Goal: Task Accomplishment & Management: Manage account settings

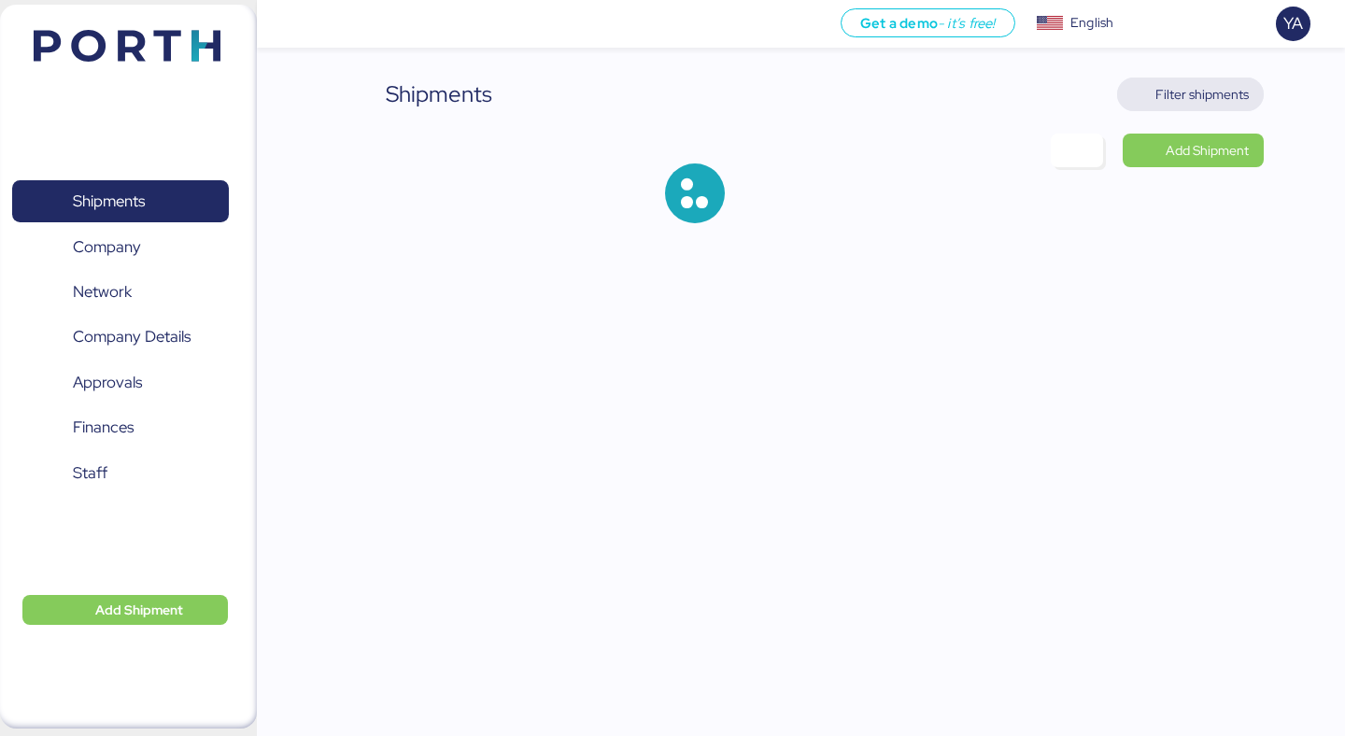
click at [1226, 106] on span "Filter shipments" at bounding box center [1190, 94] width 117 height 26
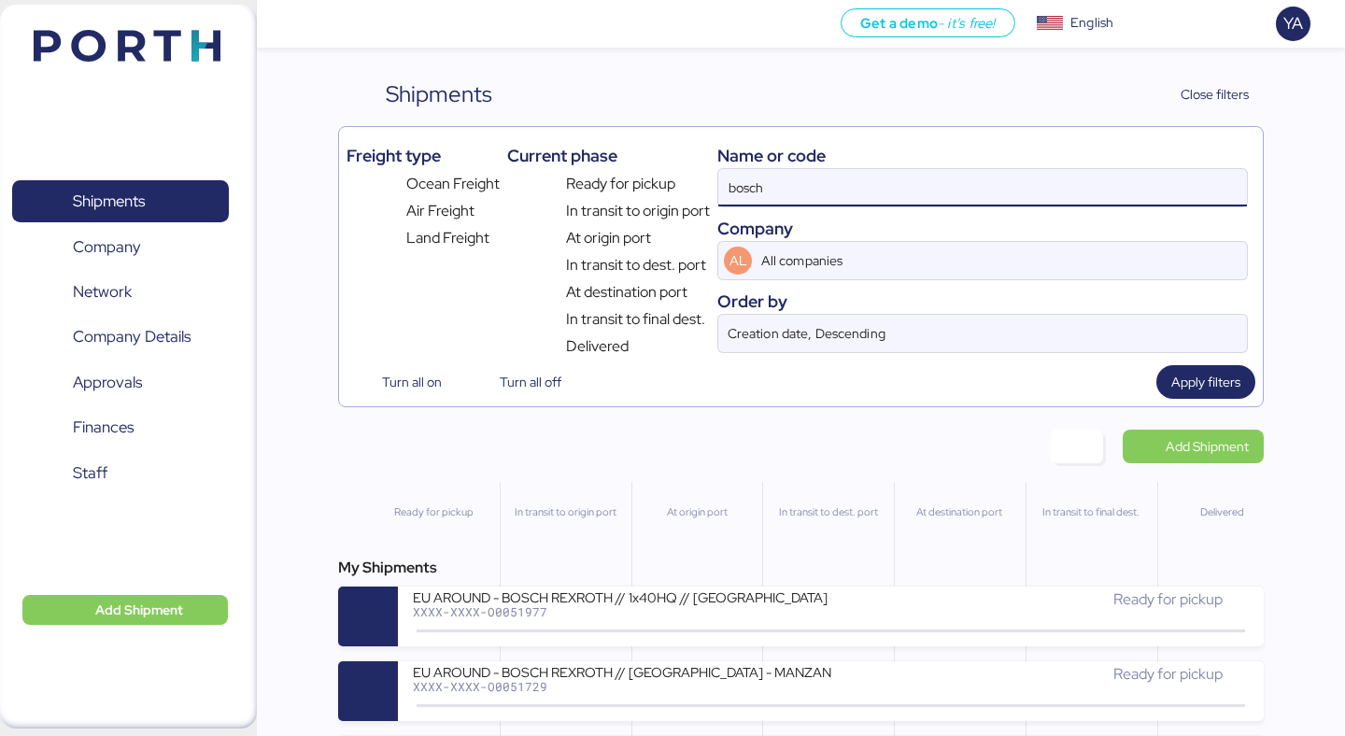
click at [942, 197] on input "bosch" at bounding box center [982, 187] width 529 height 37
paste input "O0052051"
type input "O0052051"
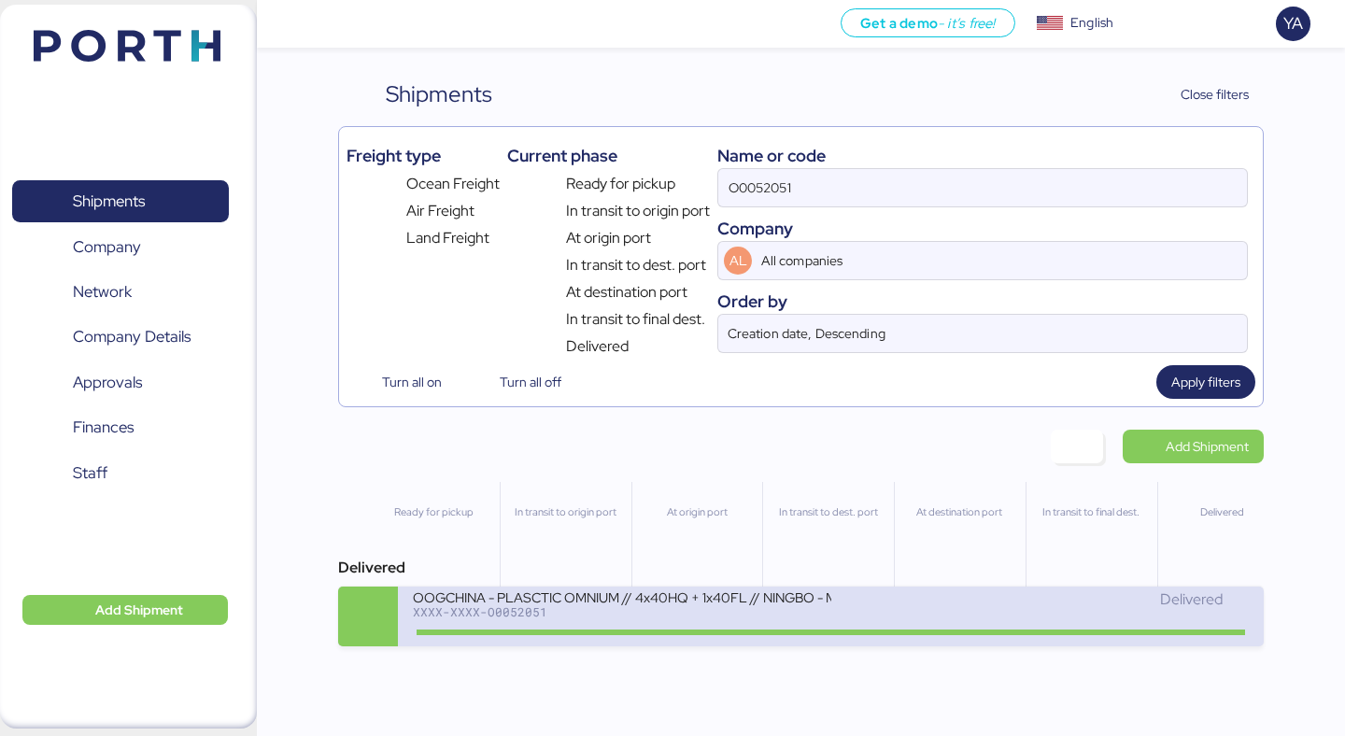
click at [504, 619] on div "XXXX-XXXX-O0052051" at bounding box center [622, 611] width 418 height 13
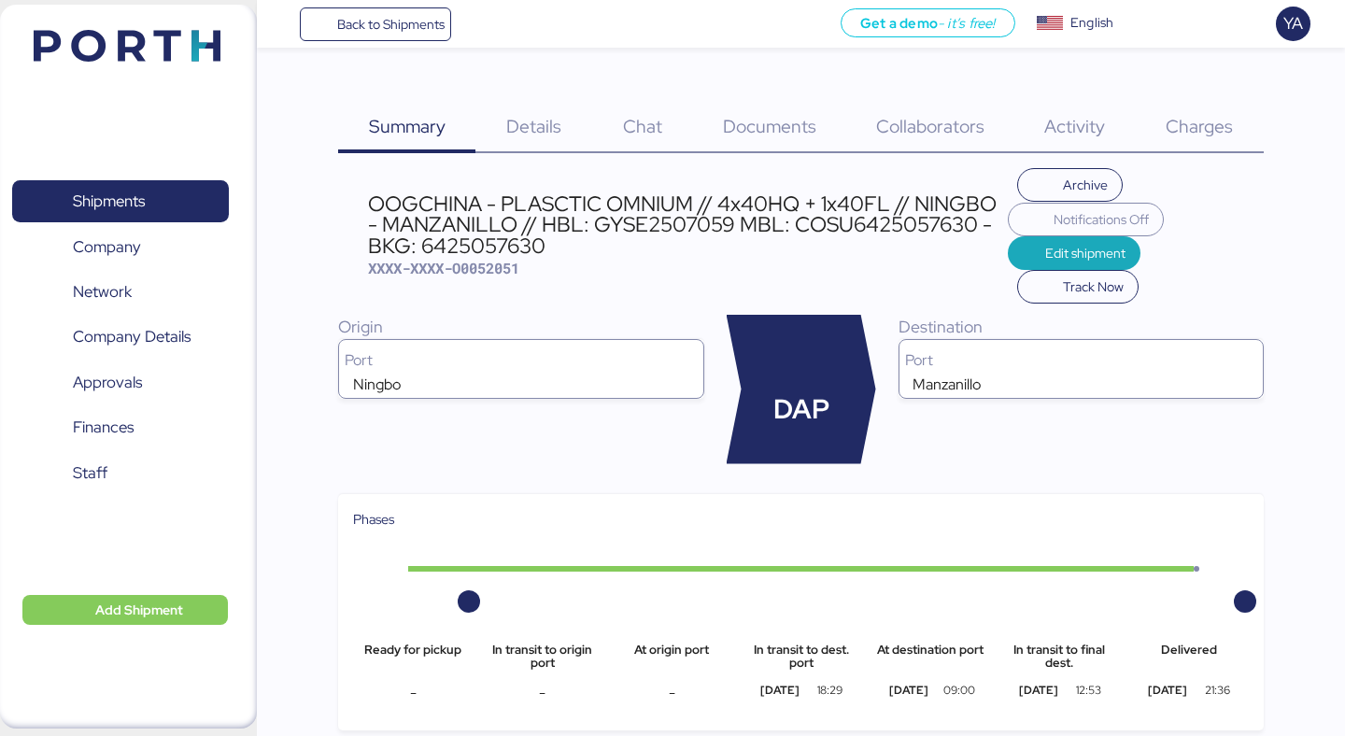
click at [552, 111] on div "Details 0" at bounding box center [534, 116] width 117 height 76
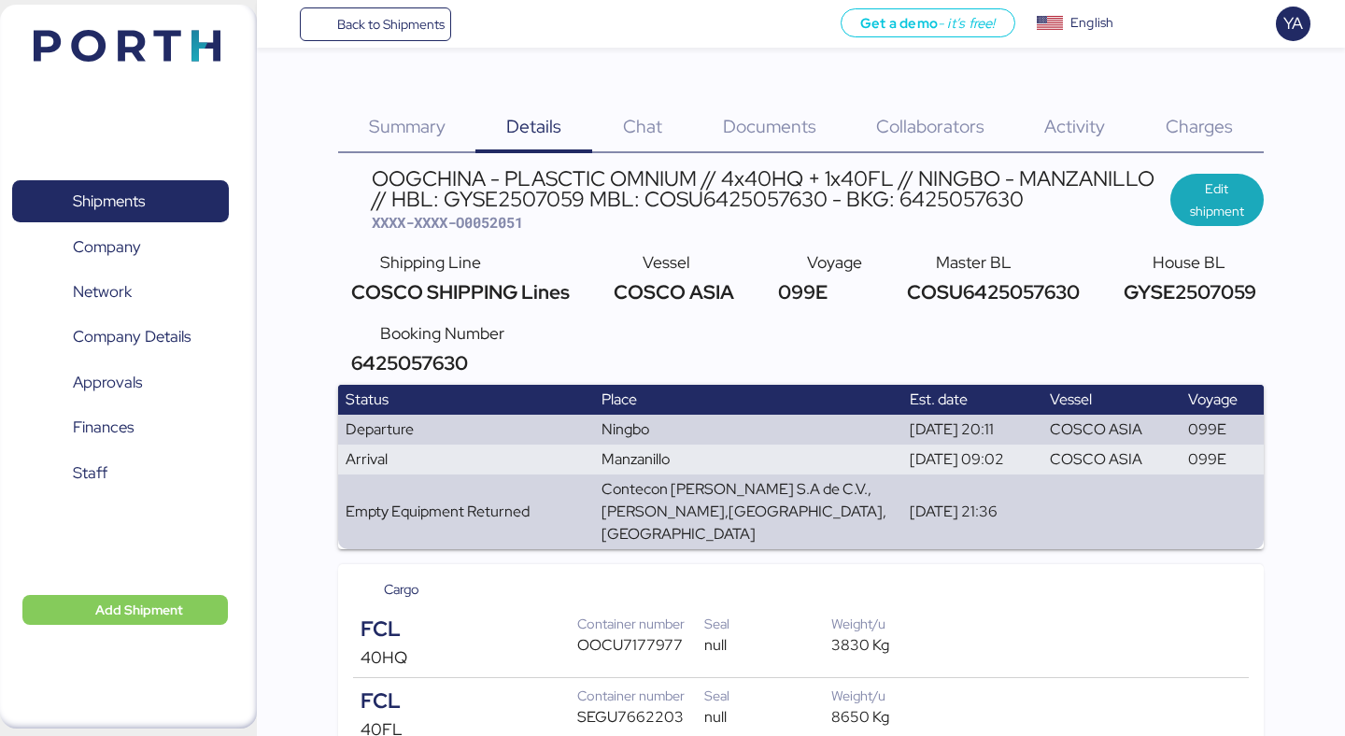
click at [775, 105] on div "Documents 0" at bounding box center [769, 116] width 153 height 76
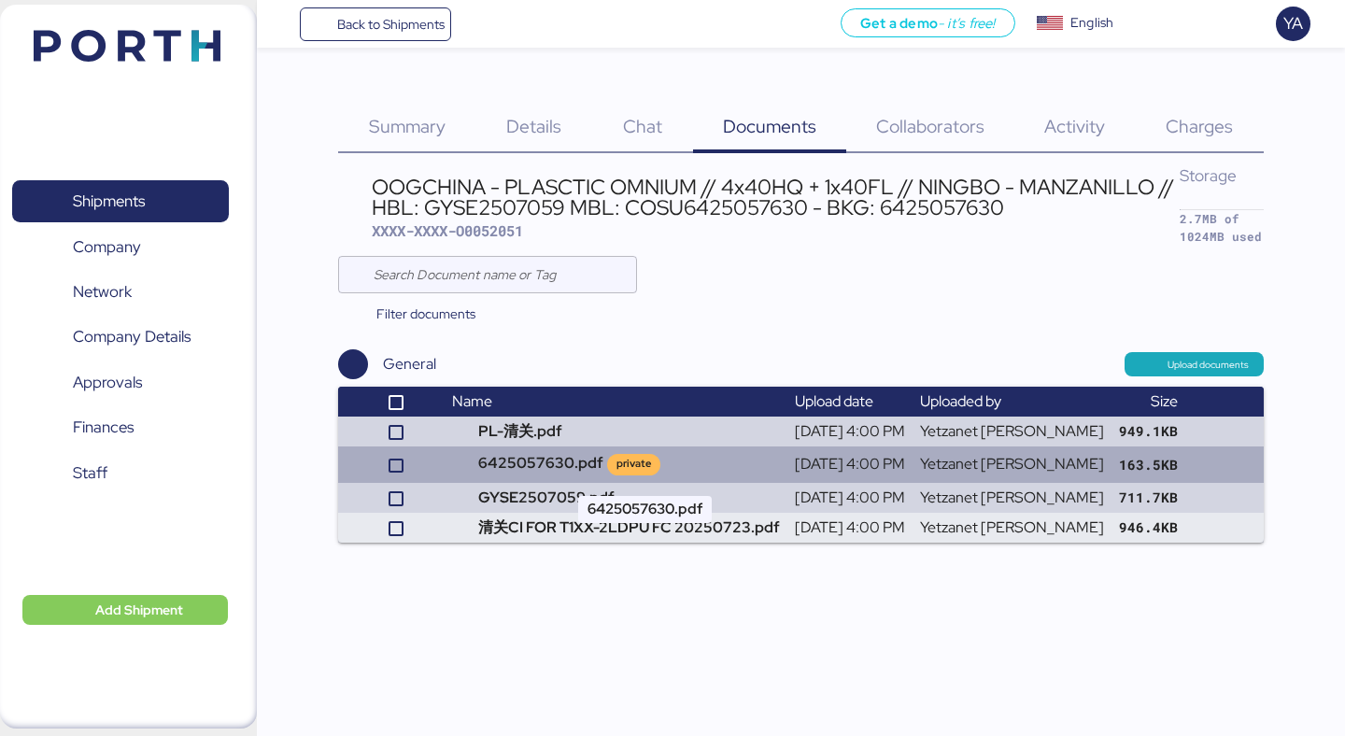
click at [609, 469] on td "6425057630.pdf private" at bounding box center [616, 465] width 343 height 36
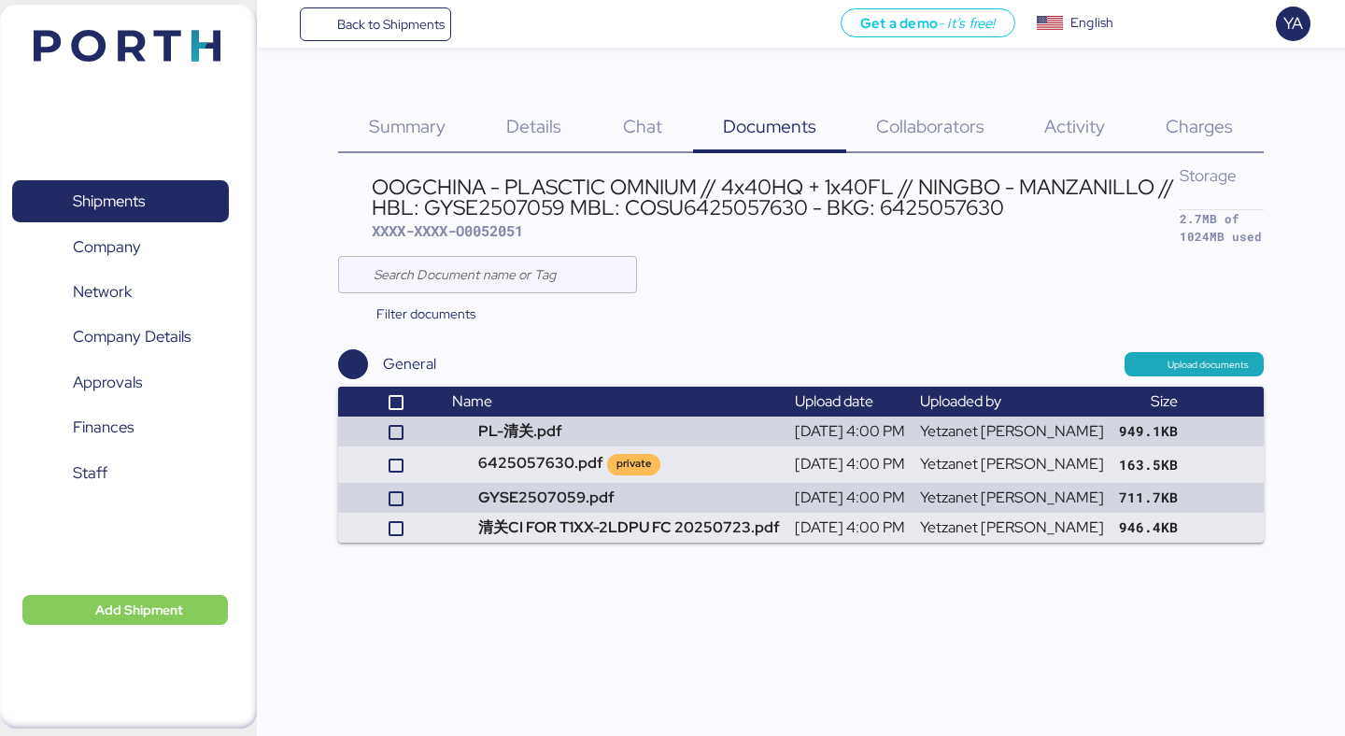
click at [541, 88] on div "Details 0" at bounding box center [534, 116] width 117 height 76
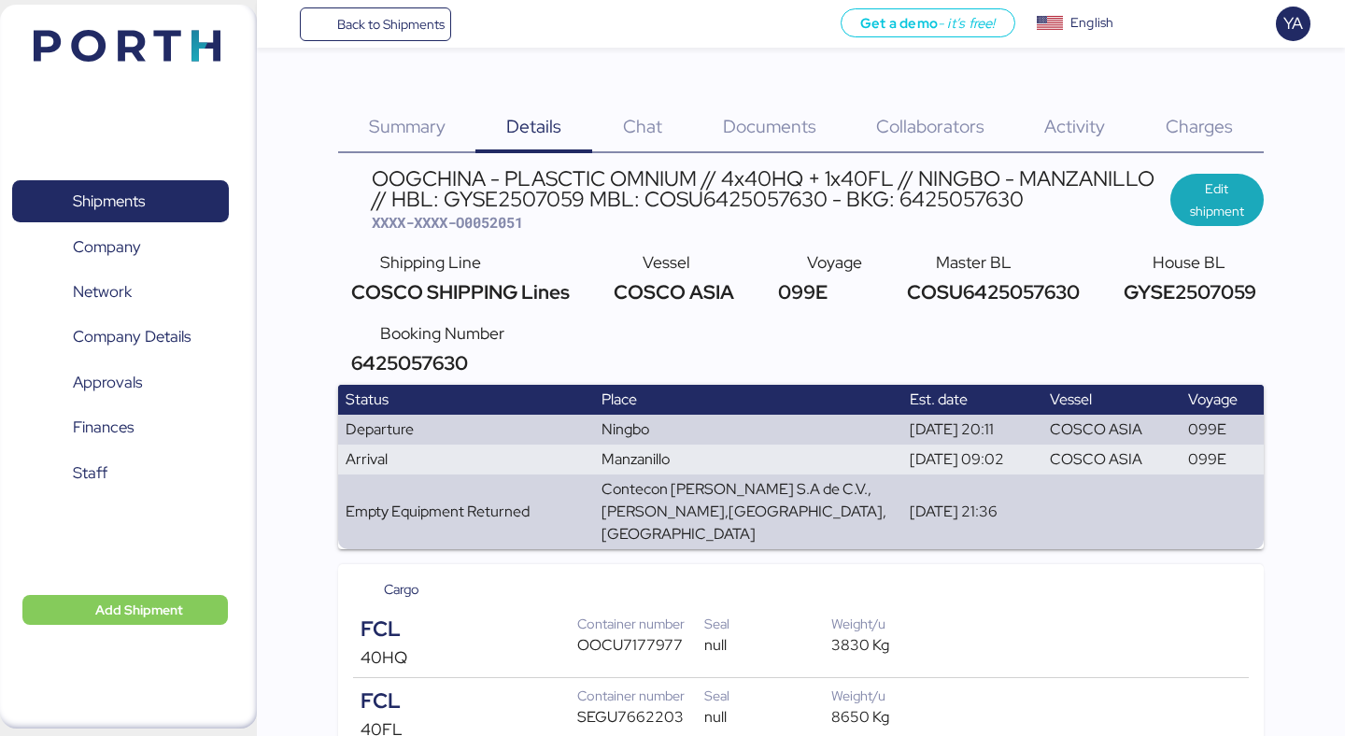
click at [1205, 136] on span "Charges" at bounding box center [1199, 126] width 67 height 24
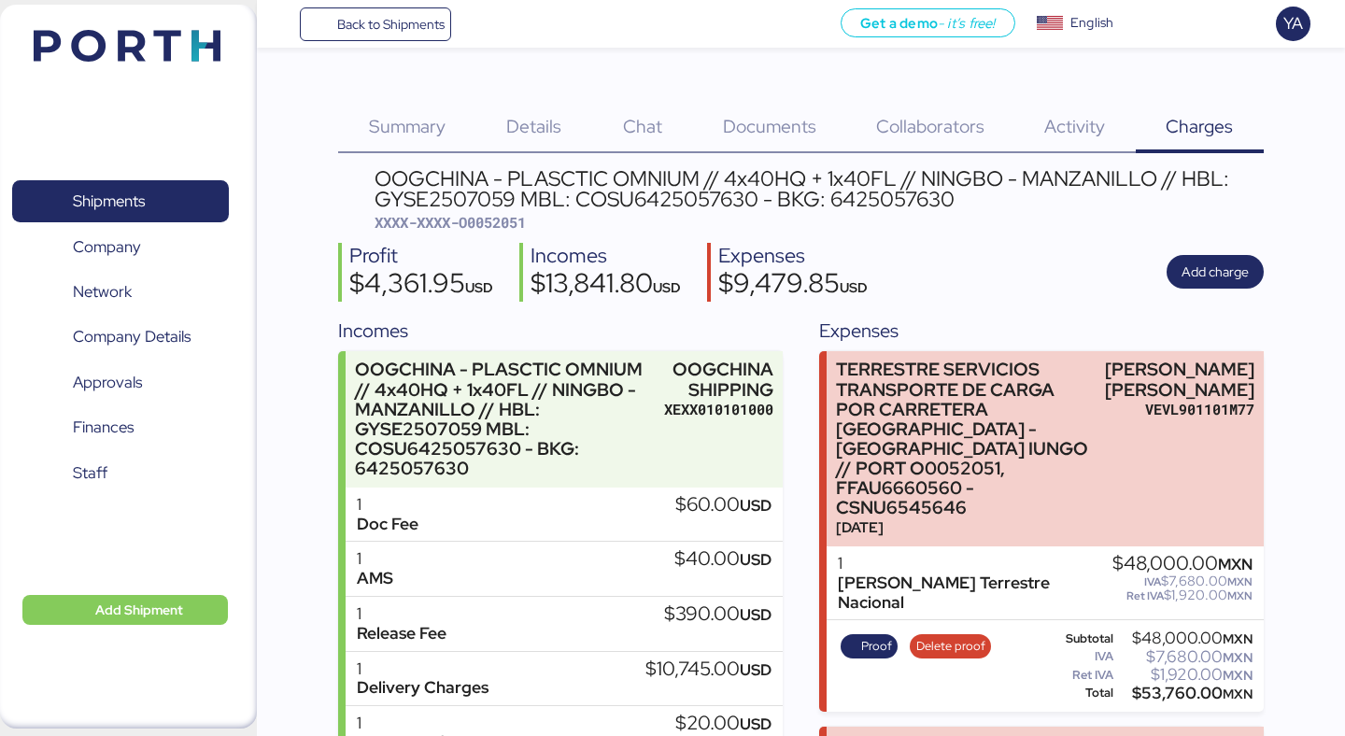
click at [946, 115] on span "Collaborators" at bounding box center [930, 126] width 108 height 24
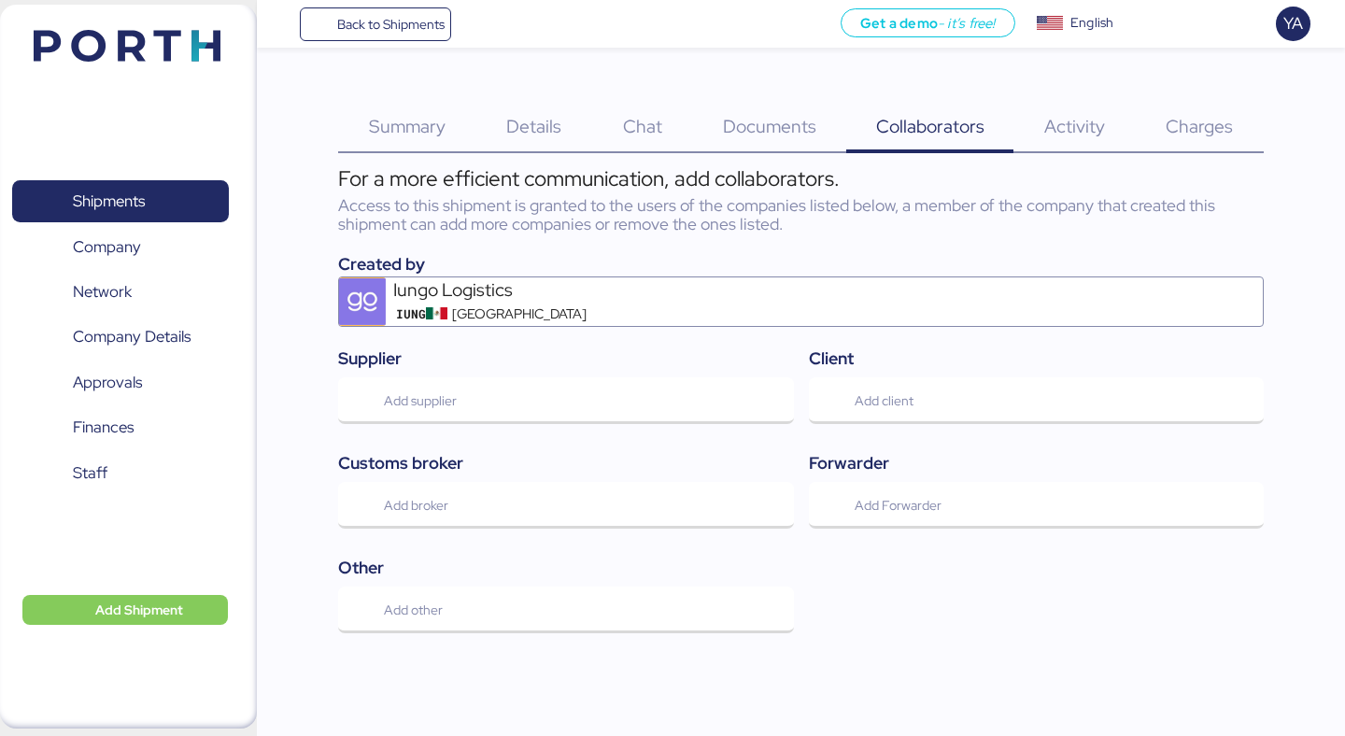
click at [792, 114] on div "Documents 0" at bounding box center [769, 116] width 153 height 76
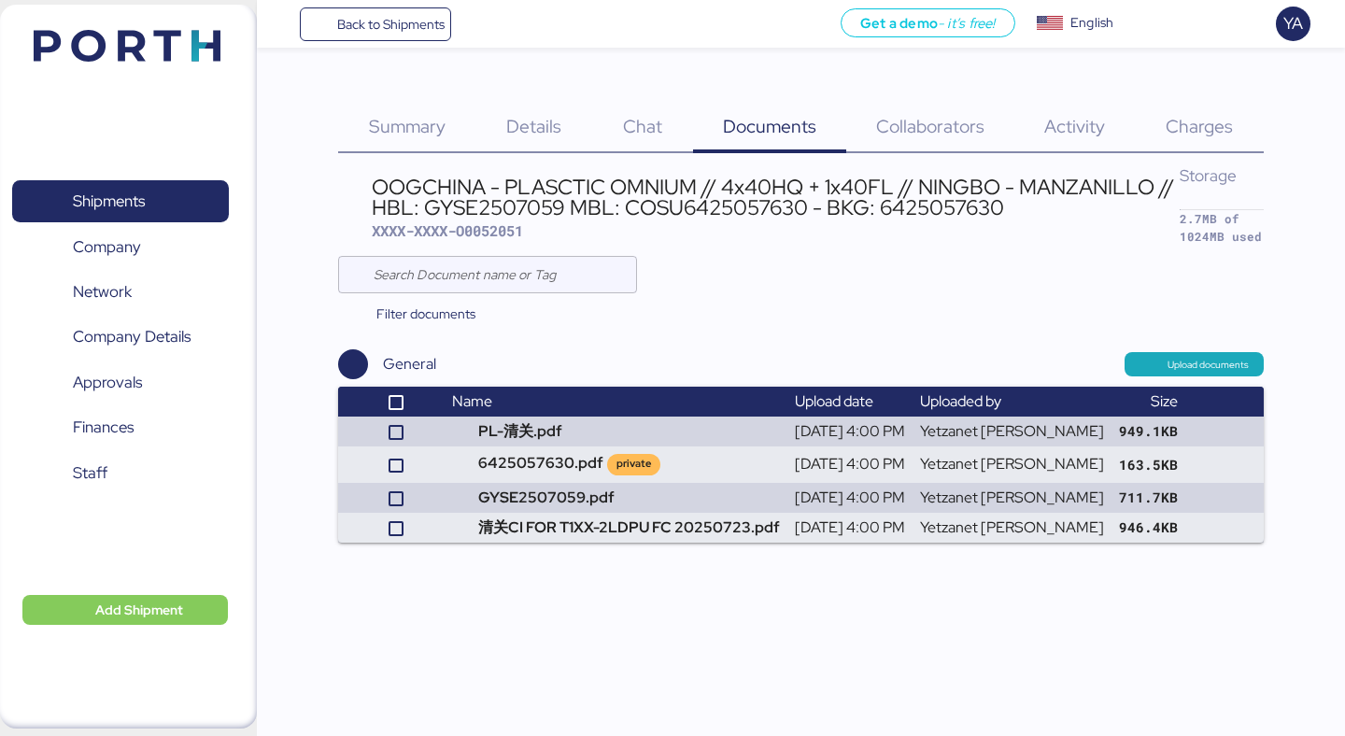
click at [620, 97] on div "Chat 0" at bounding box center [642, 116] width 101 height 76
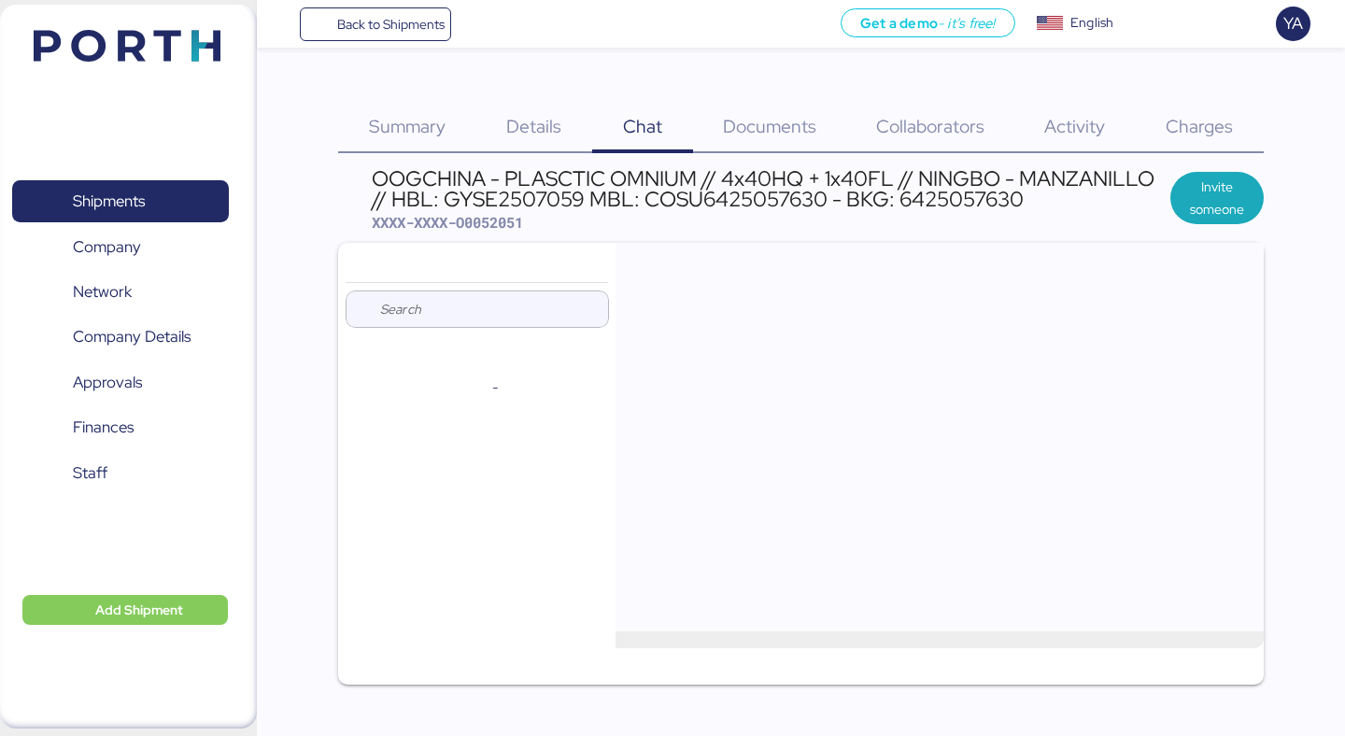
click at [574, 114] on div "Details 0" at bounding box center [534, 116] width 117 height 76
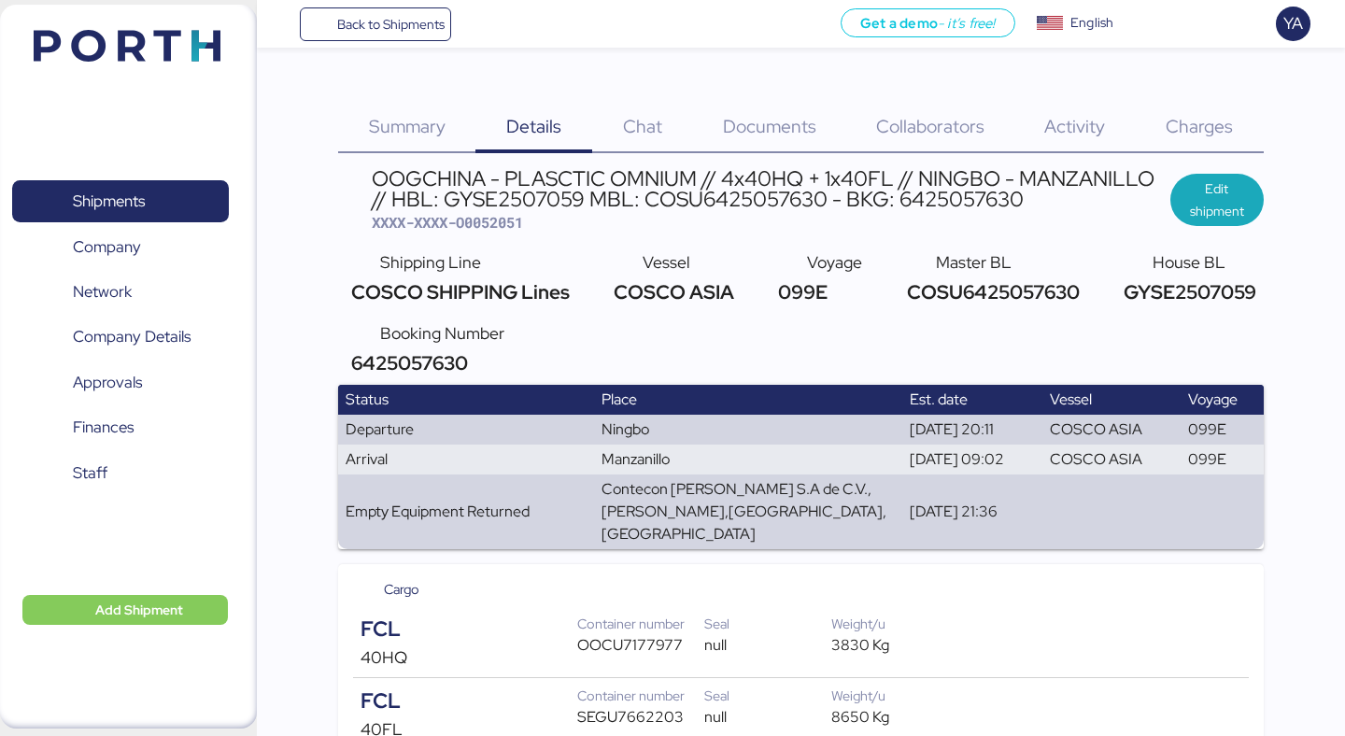
click at [1090, 139] on div "Activity 0" at bounding box center [1074, 116] width 121 height 76
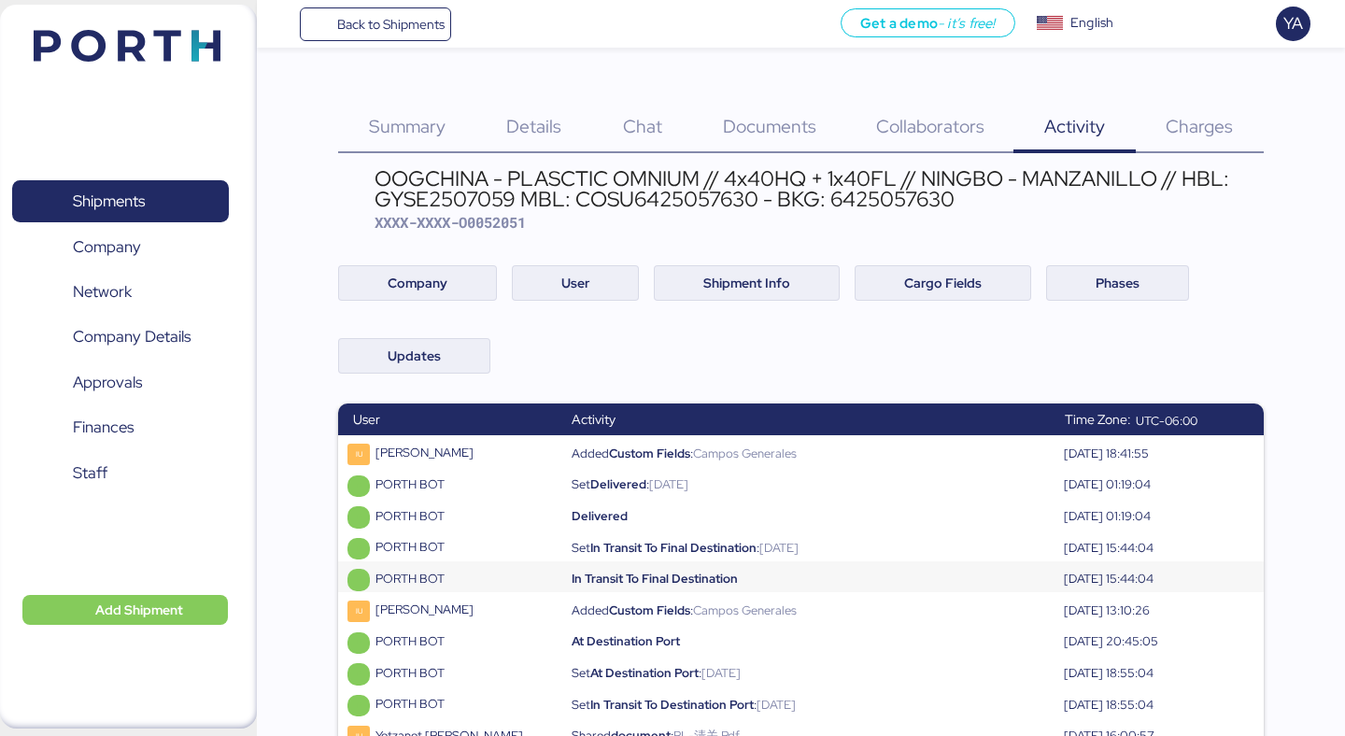
scroll to position [62, 0]
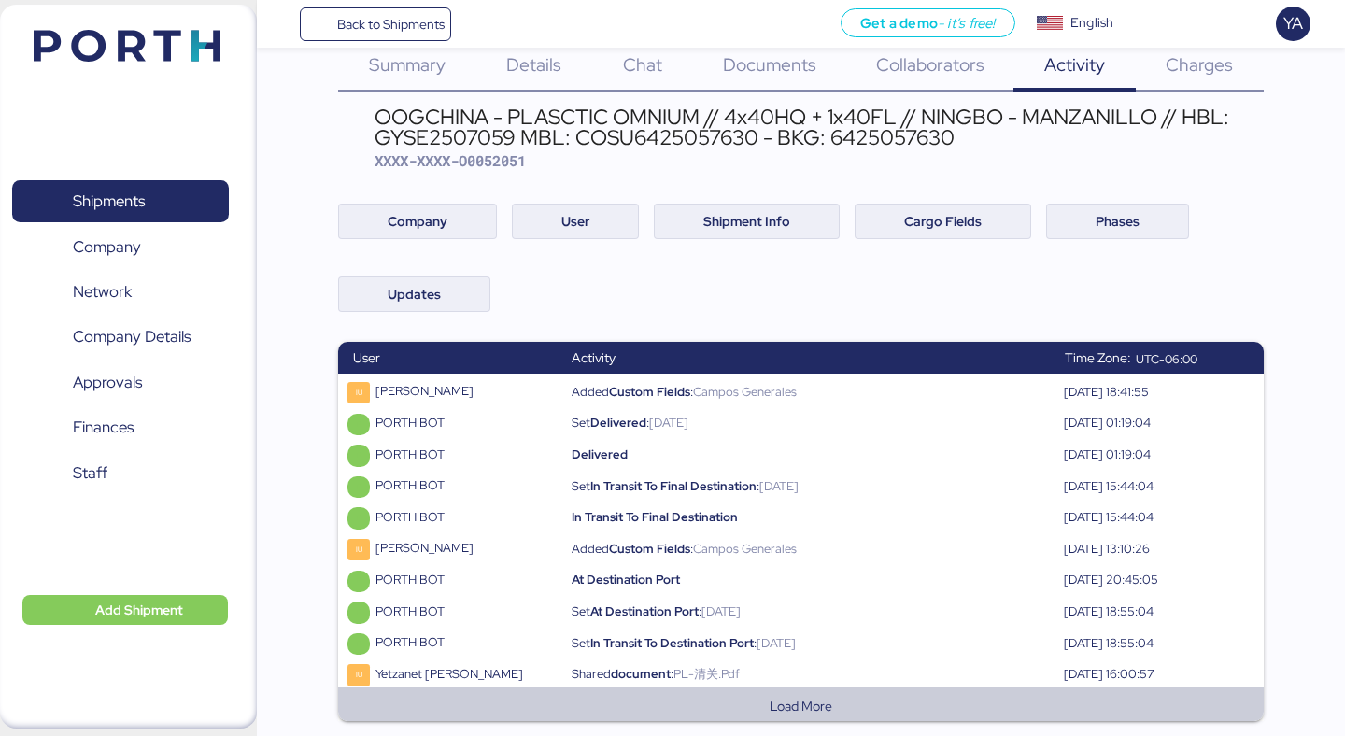
click at [883, 702] on button "Load More" at bounding box center [800, 706] width 895 height 22
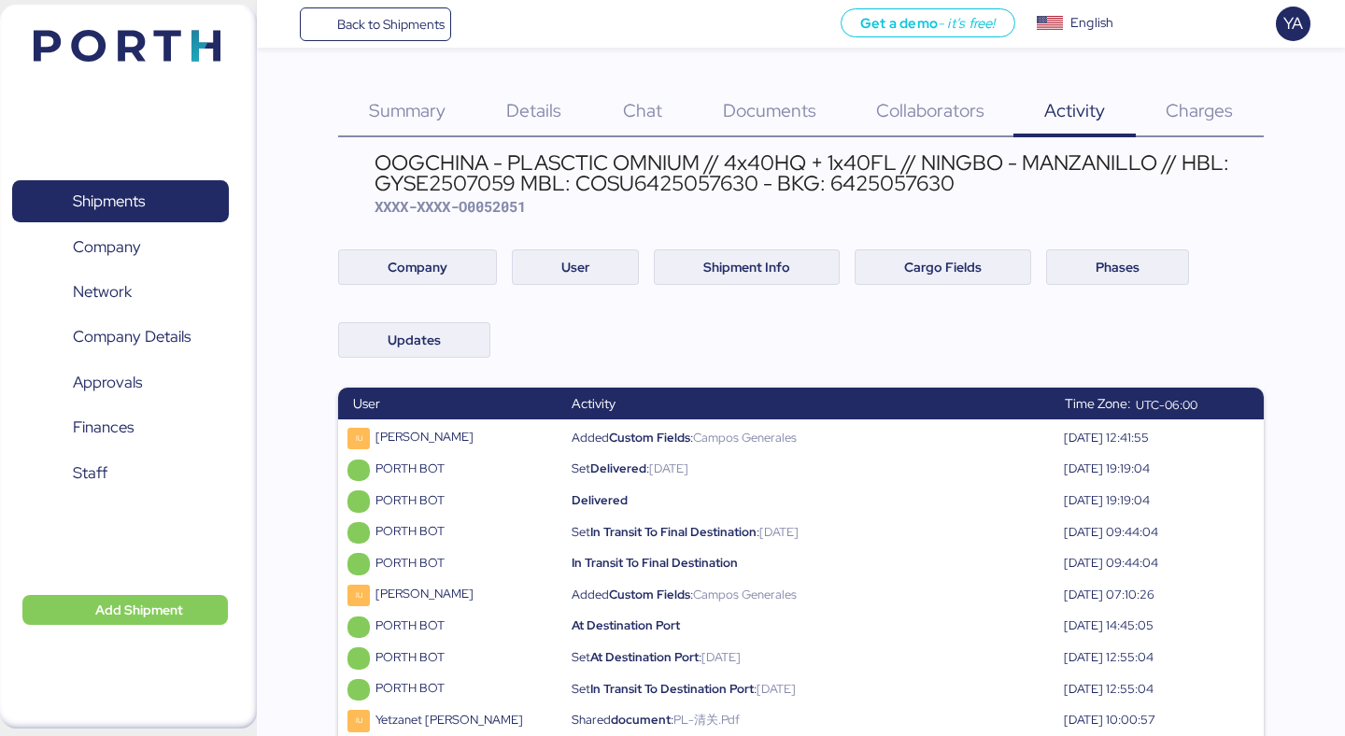
scroll to position [376, 0]
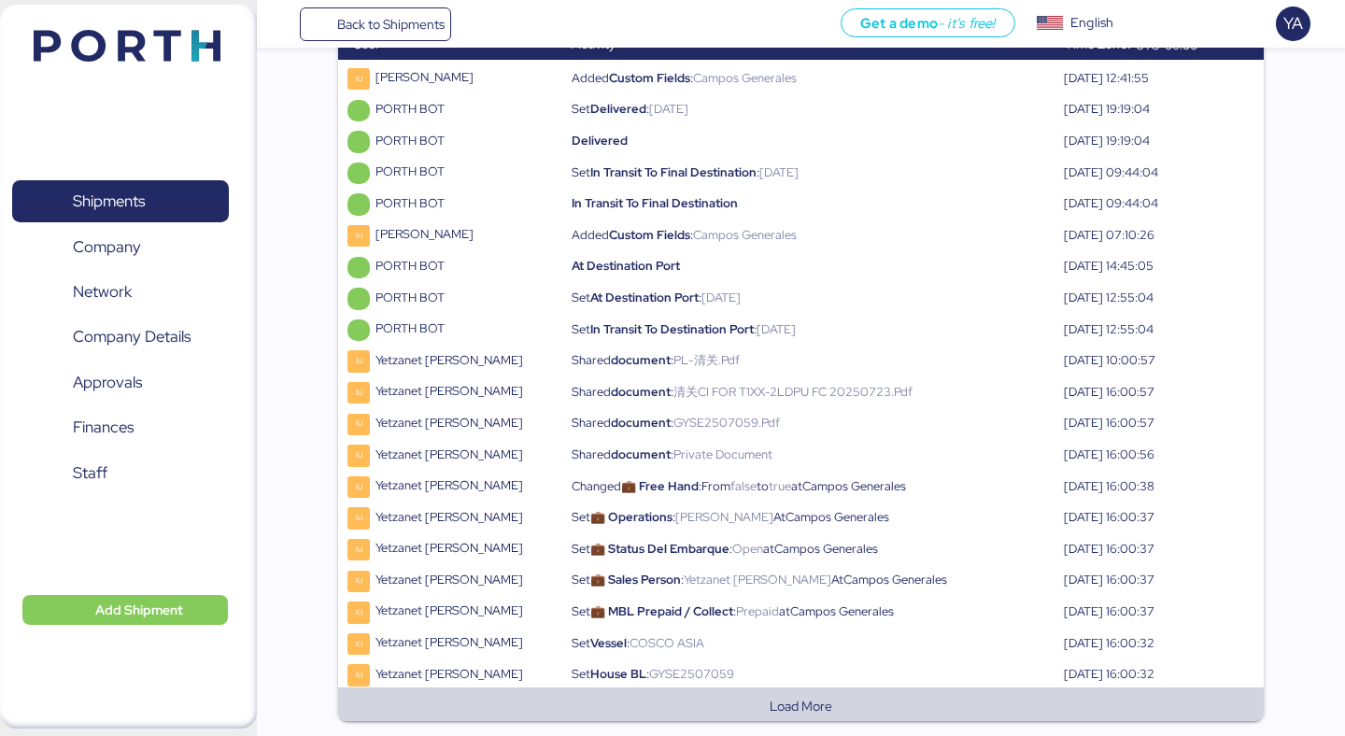
click at [883, 703] on button "Load More" at bounding box center [800, 706] width 895 height 22
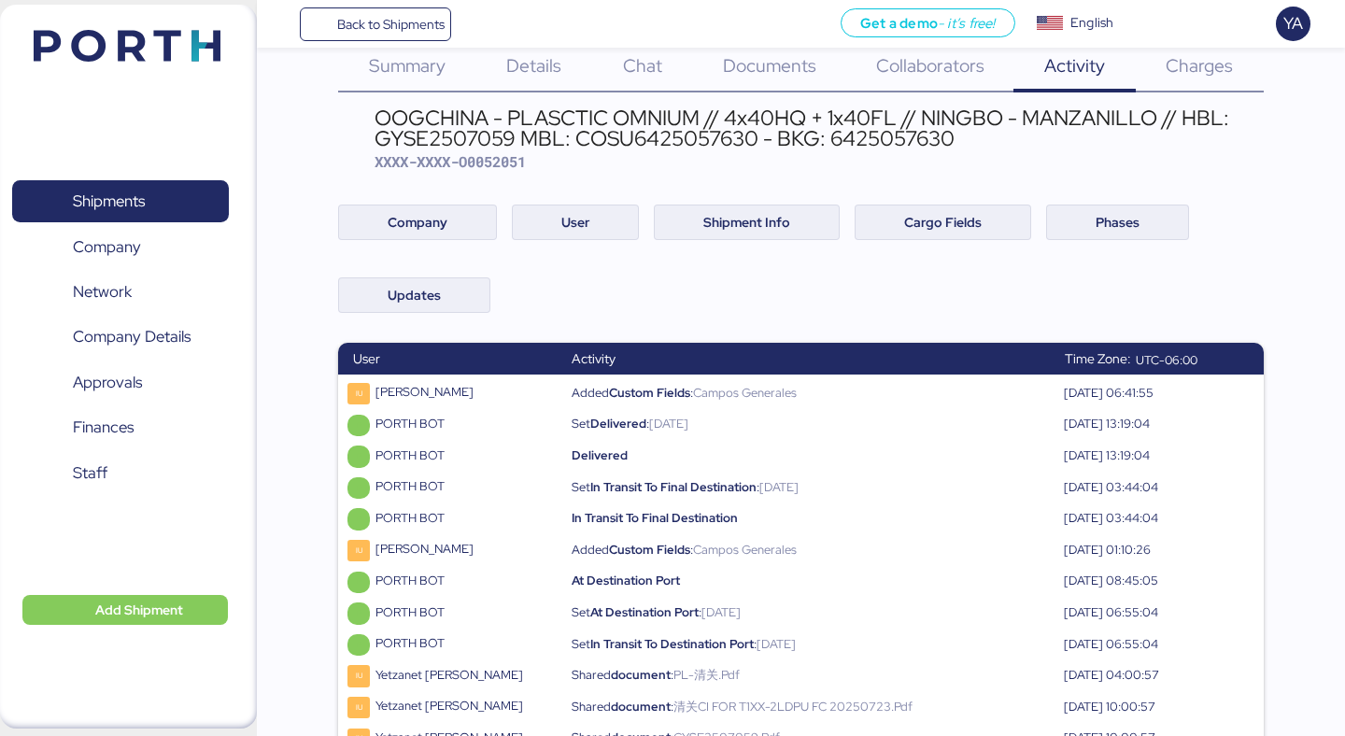
scroll to position [0, 0]
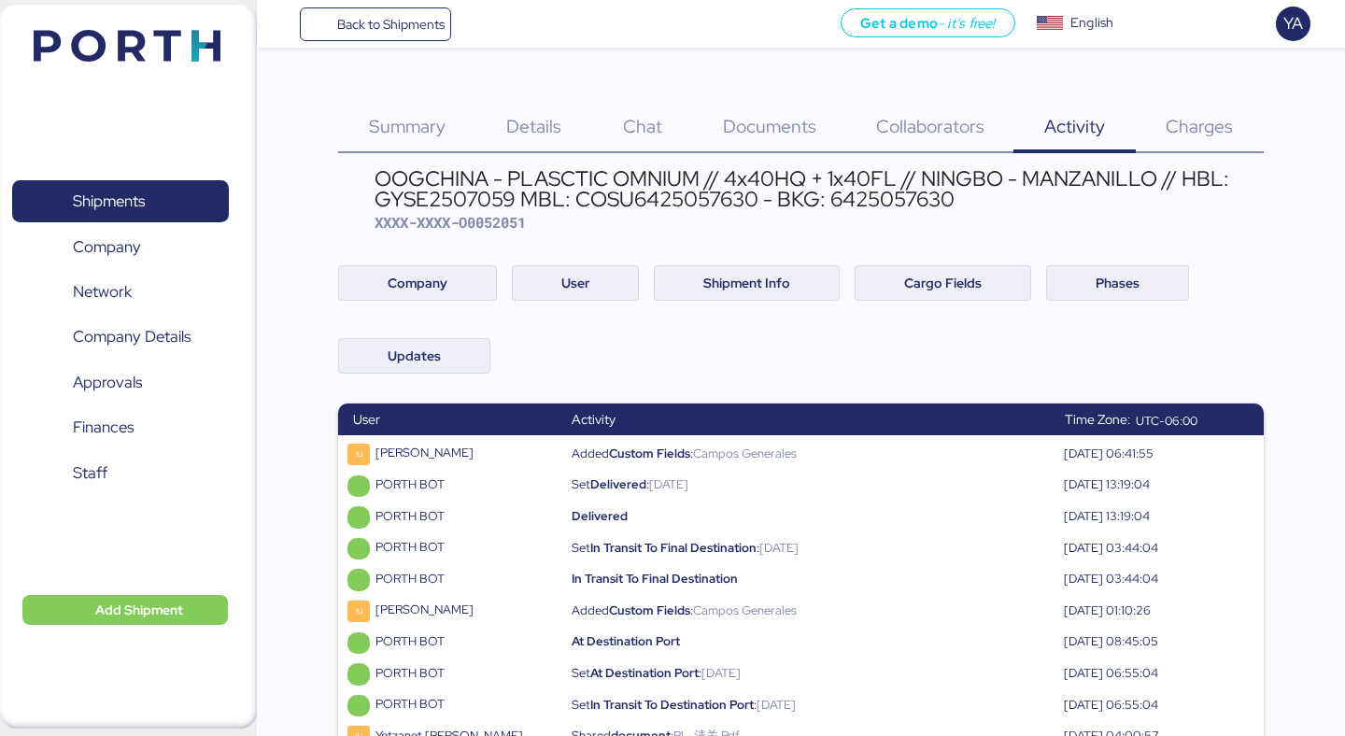
click at [581, 124] on div "Details 0" at bounding box center [534, 116] width 117 height 76
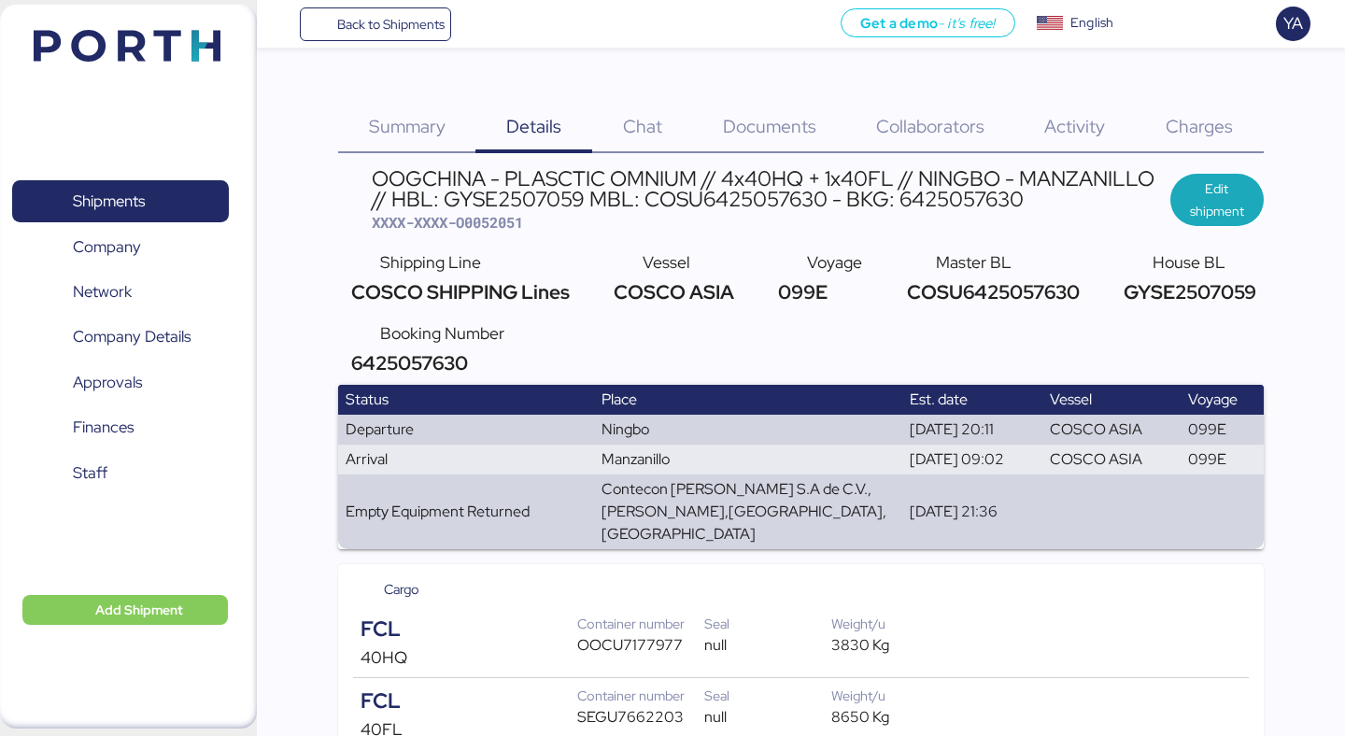
click at [725, 121] on span "Documents" at bounding box center [769, 126] width 93 height 24
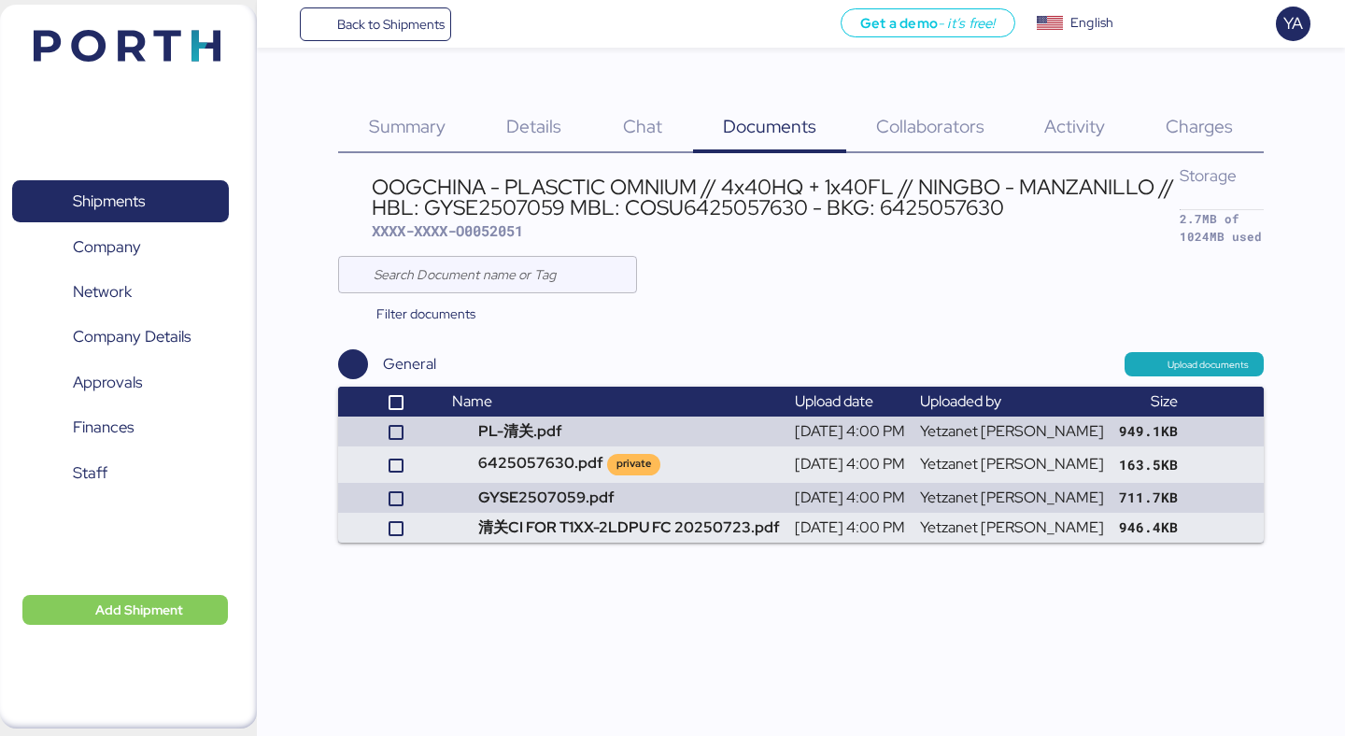
click at [423, 103] on div "Summary 0" at bounding box center [406, 116] width 137 height 76
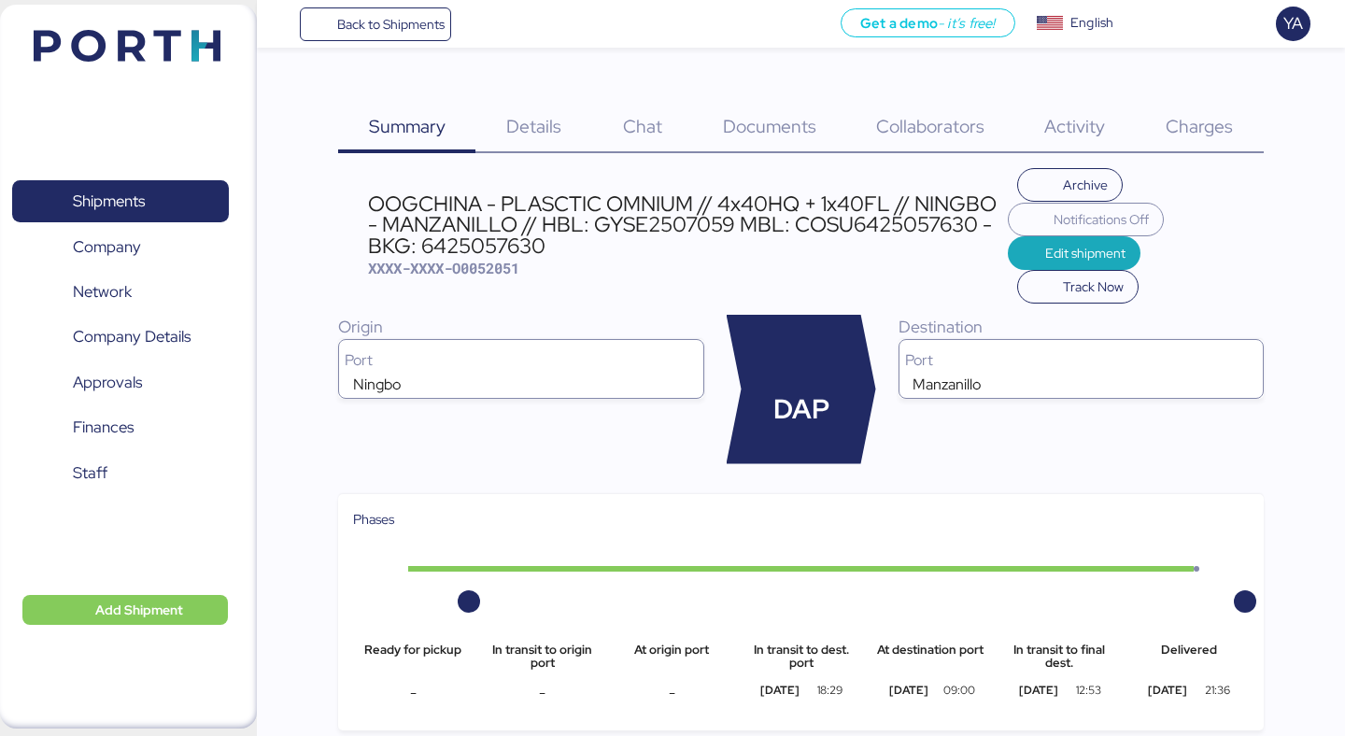
click at [793, 149] on div "Documents 0" at bounding box center [769, 116] width 153 height 76
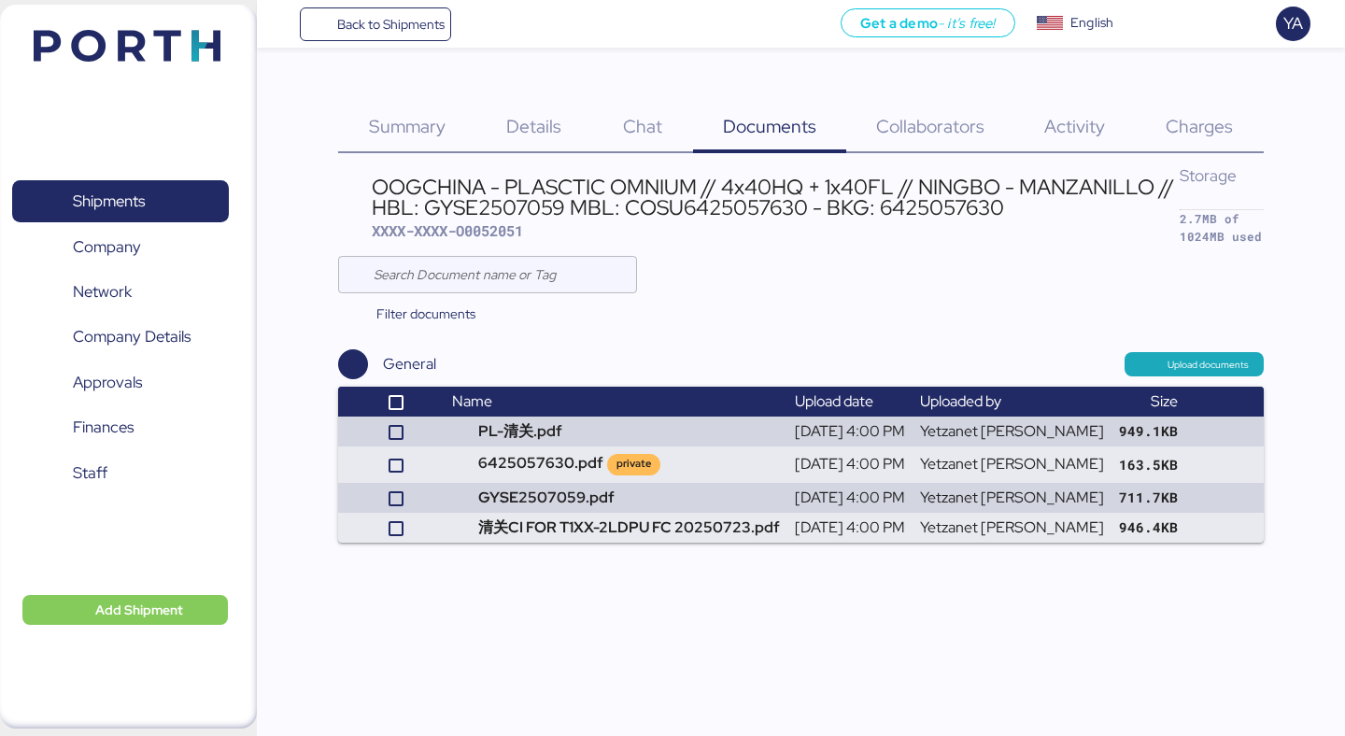
click at [401, 115] on span "Summary" at bounding box center [407, 126] width 77 height 24
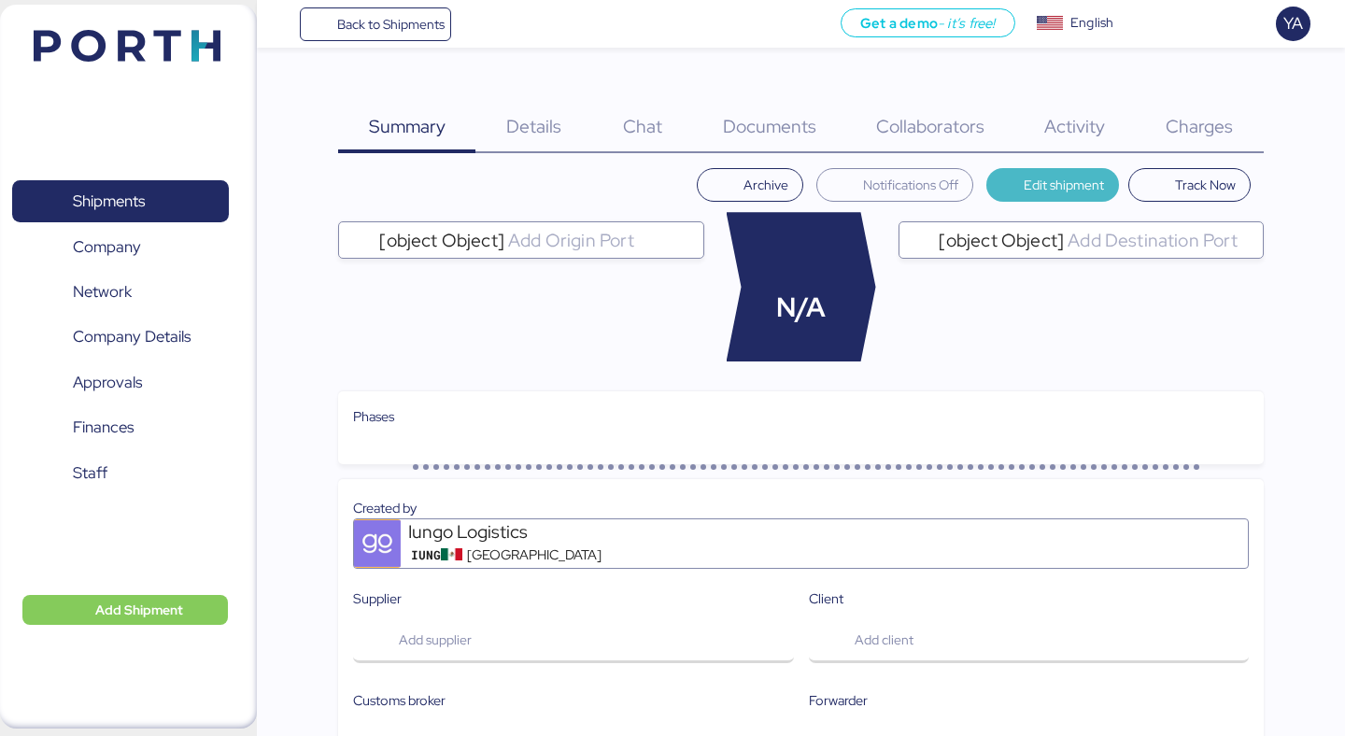
click at [1091, 178] on div "Archive Notifications Off Edit shipment Track Now" at bounding box center [976, 185] width 576 height 34
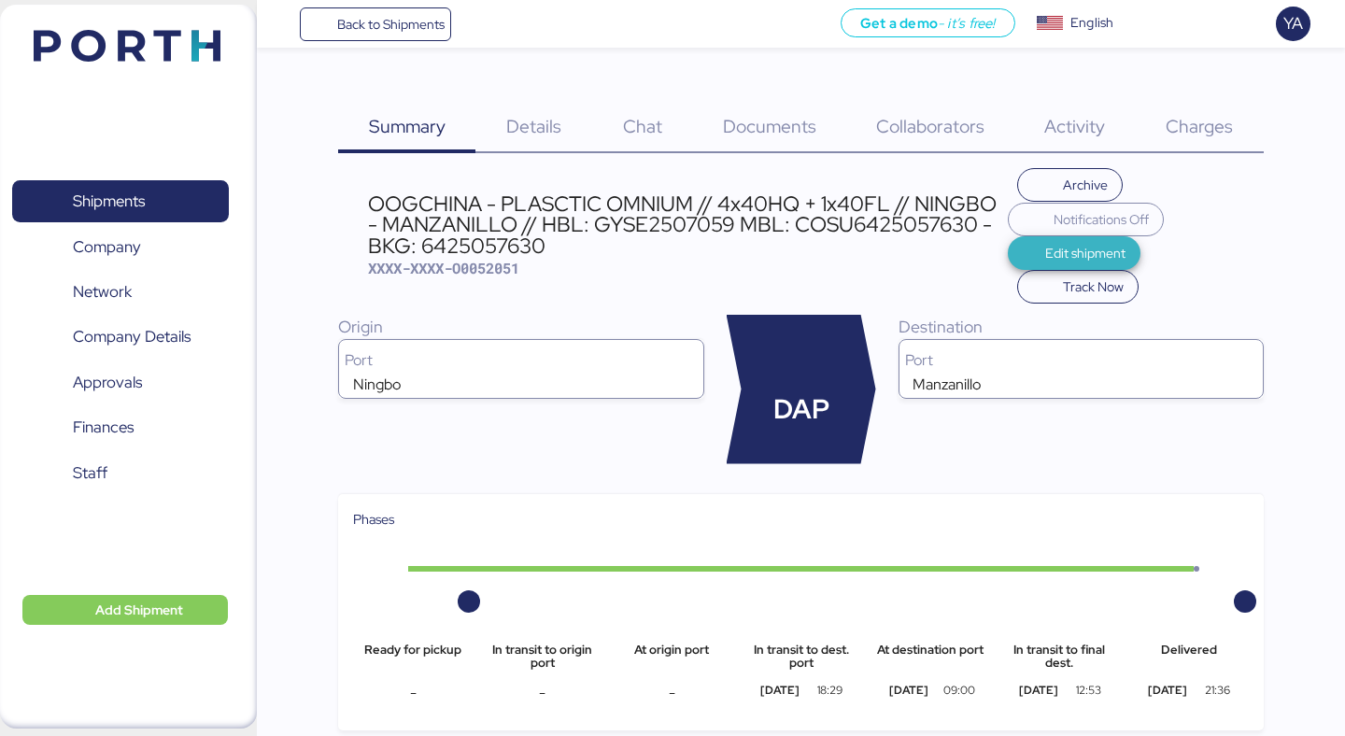
click at [1068, 246] on span "Edit shipment" at bounding box center [1086, 253] width 80 height 22
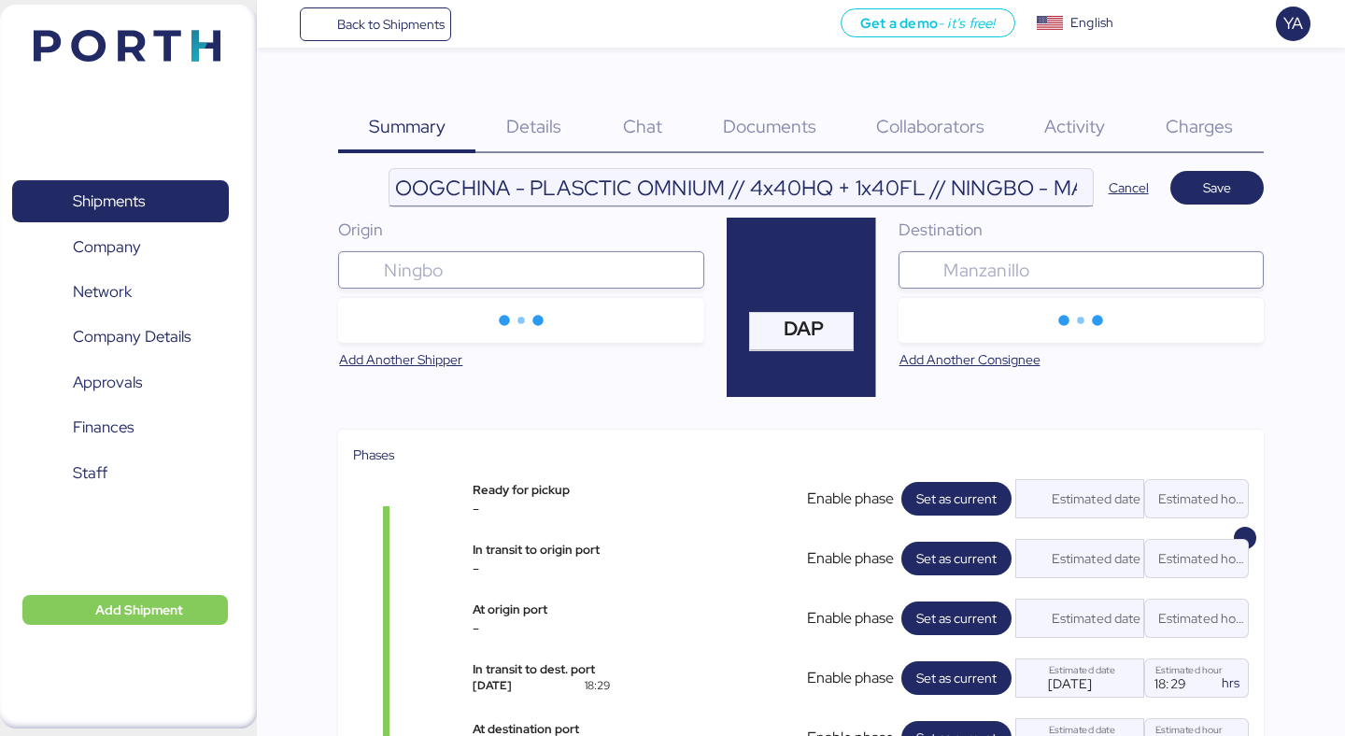
click at [466, 192] on input "OOGCHINA - PLASCTIC OMNIUM // 4x40HQ + 1x40FL // NINGBO - MANZANILLO // HBL: GY…" at bounding box center [742, 187] width 704 height 37
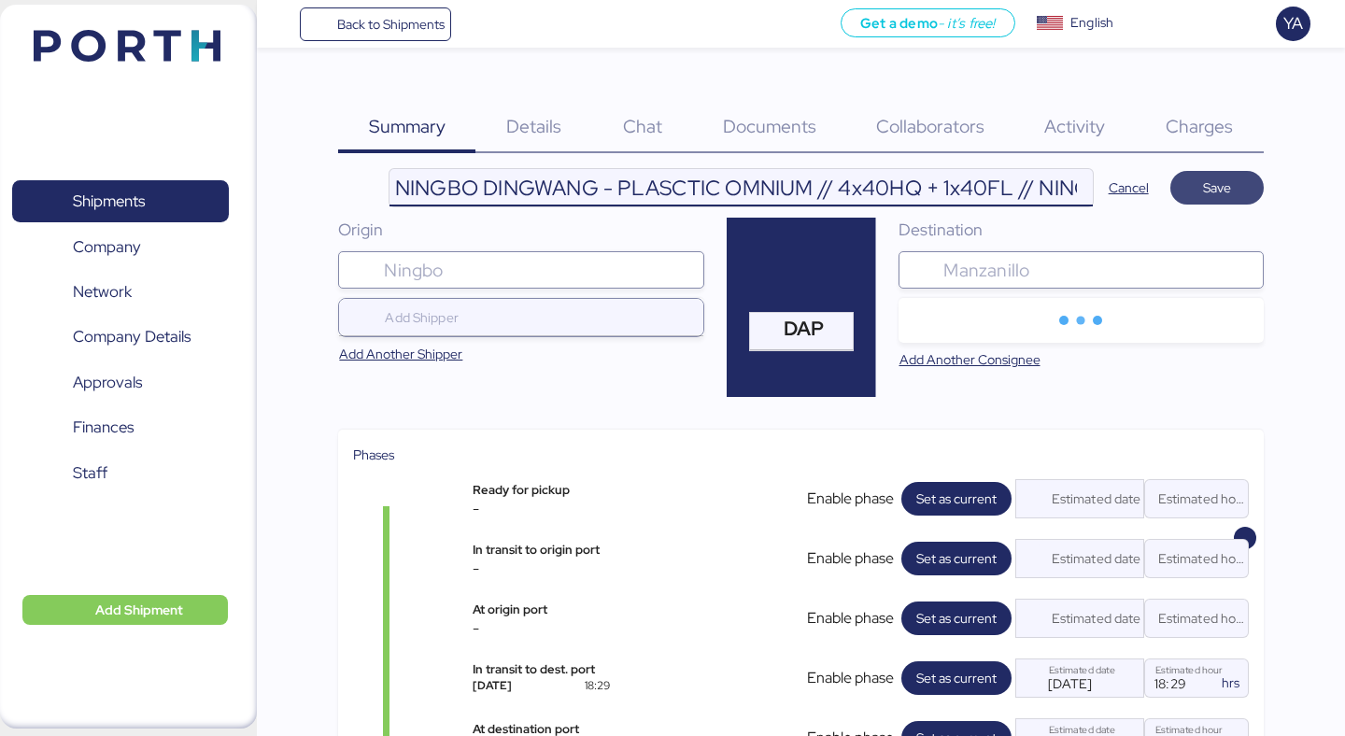
type input "NINGBO DINGWANG - PLASCTIC OMNIUM // 4x40HQ + 1x40FL // NINGBO - MANZANILLO // …"
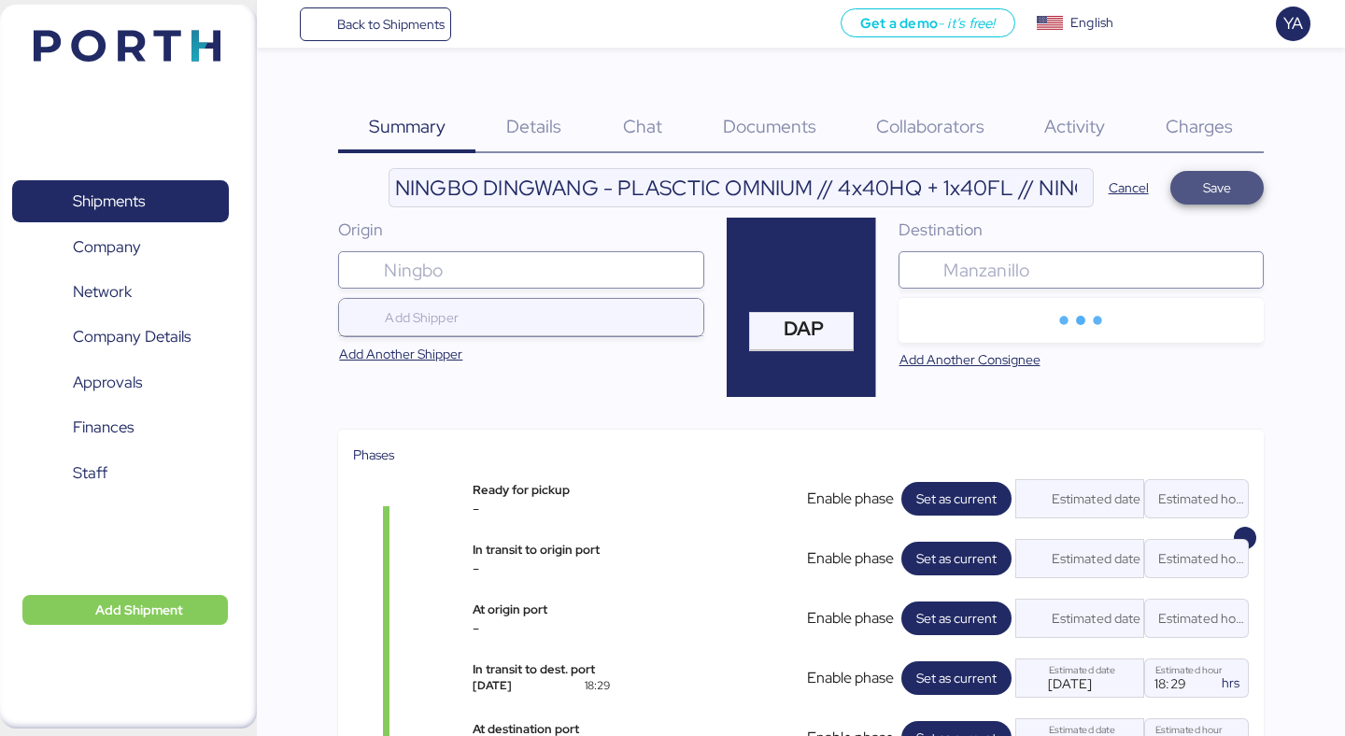
click at [1209, 183] on span "Save" at bounding box center [1217, 188] width 28 height 22
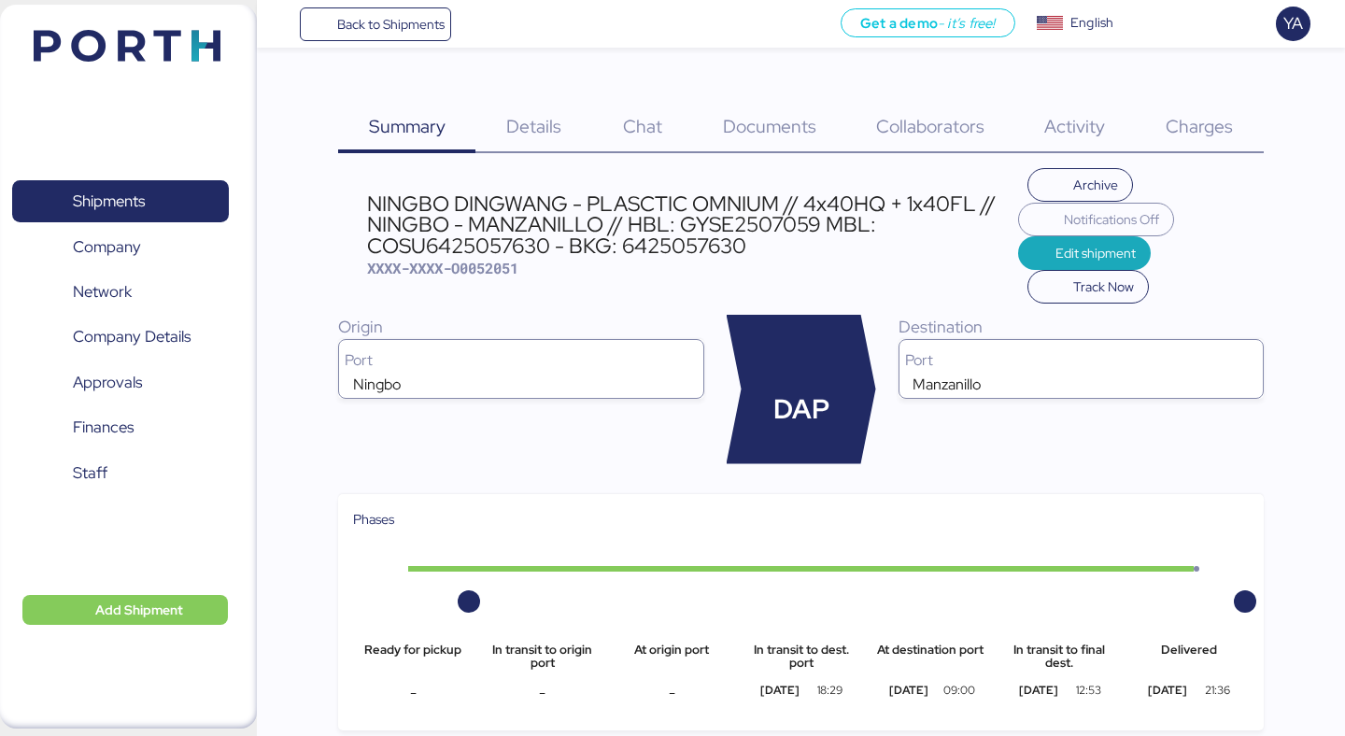
click at [1256, 115] on div "Charges 0" at bounding box center [1200, 116] width 128 height 76
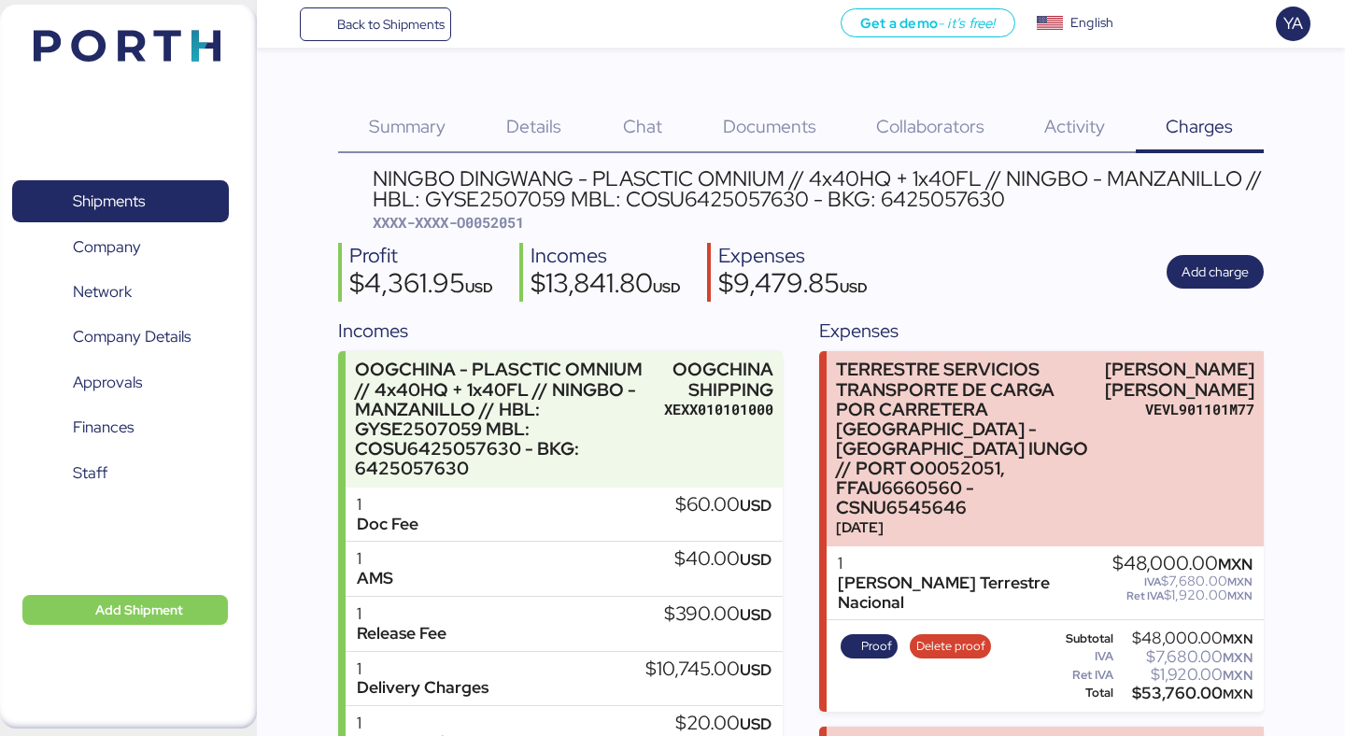
click at [493, 232] on div "NINGBO DINGWANG - PLASCTIC OMNIUM // 4x40HQ + 1x40FL // NINGBO - MANZANILLO // …" at bounding box center [818, 200] width 890 height 64
click at [489, 223] on span "XXXX-XXXX-O0052051" at bounding box center [448, 222] width 151 height 19
copy span "O0052051"
click at [481, 259] on div "Profit" at bounding box center [421, 256] width 144 height 27
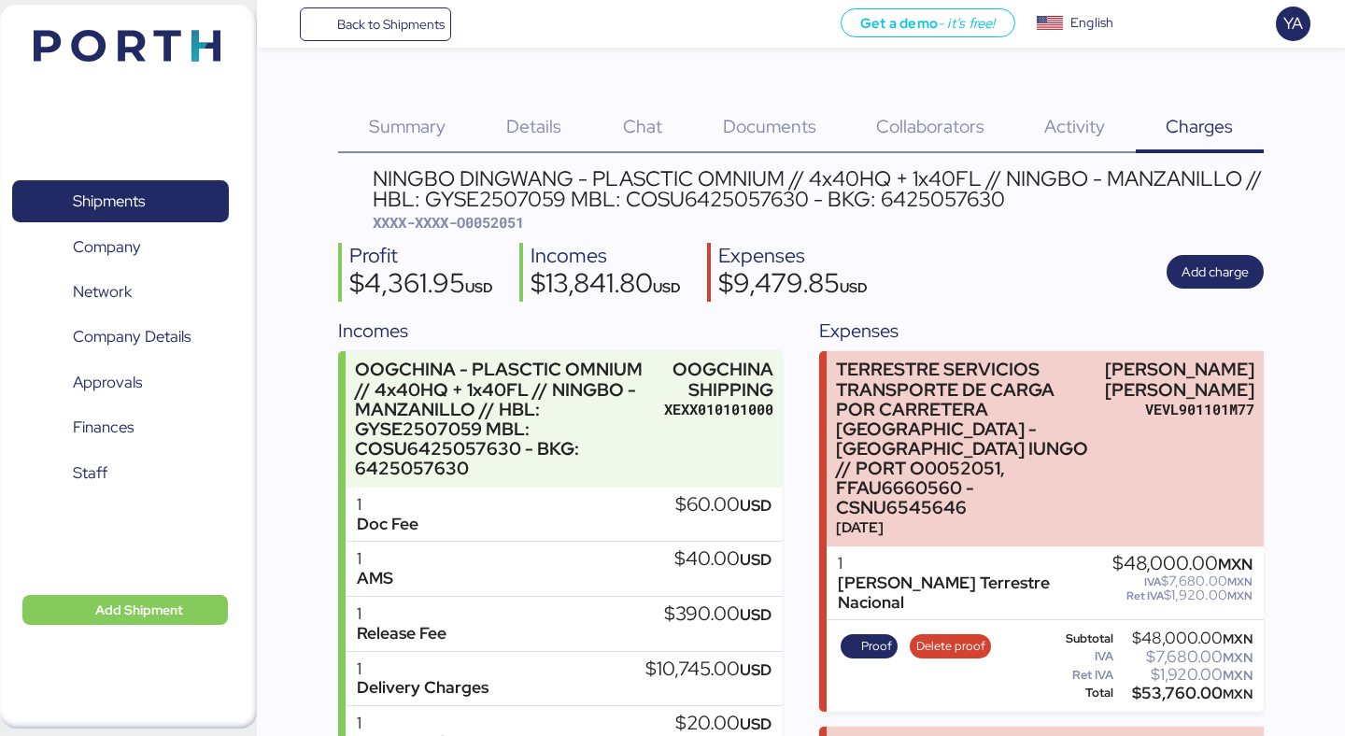
click at [544, 106] on div "Details 0" at bounding box center [534, 116] width 117 height 76
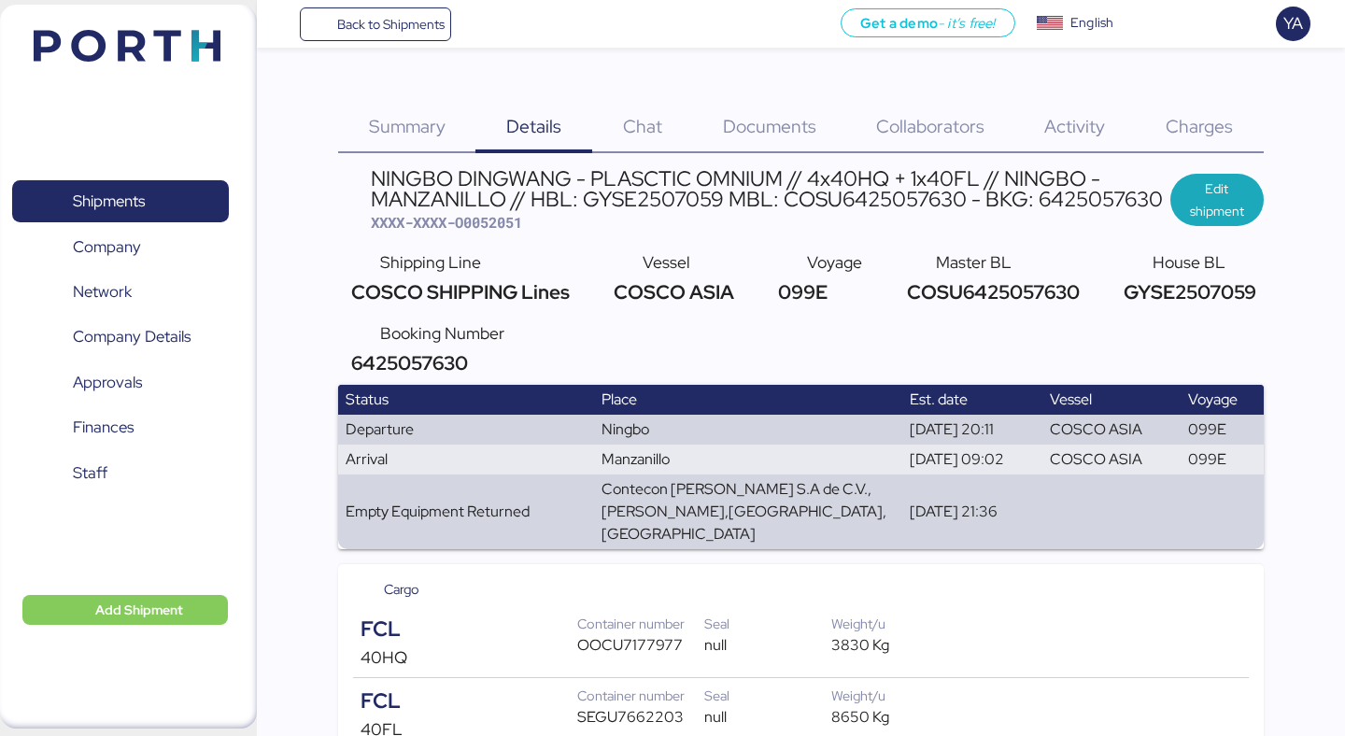
click at [734, 107] on div "Documents 0" at bounding box center [769, 116] width 153 height 76
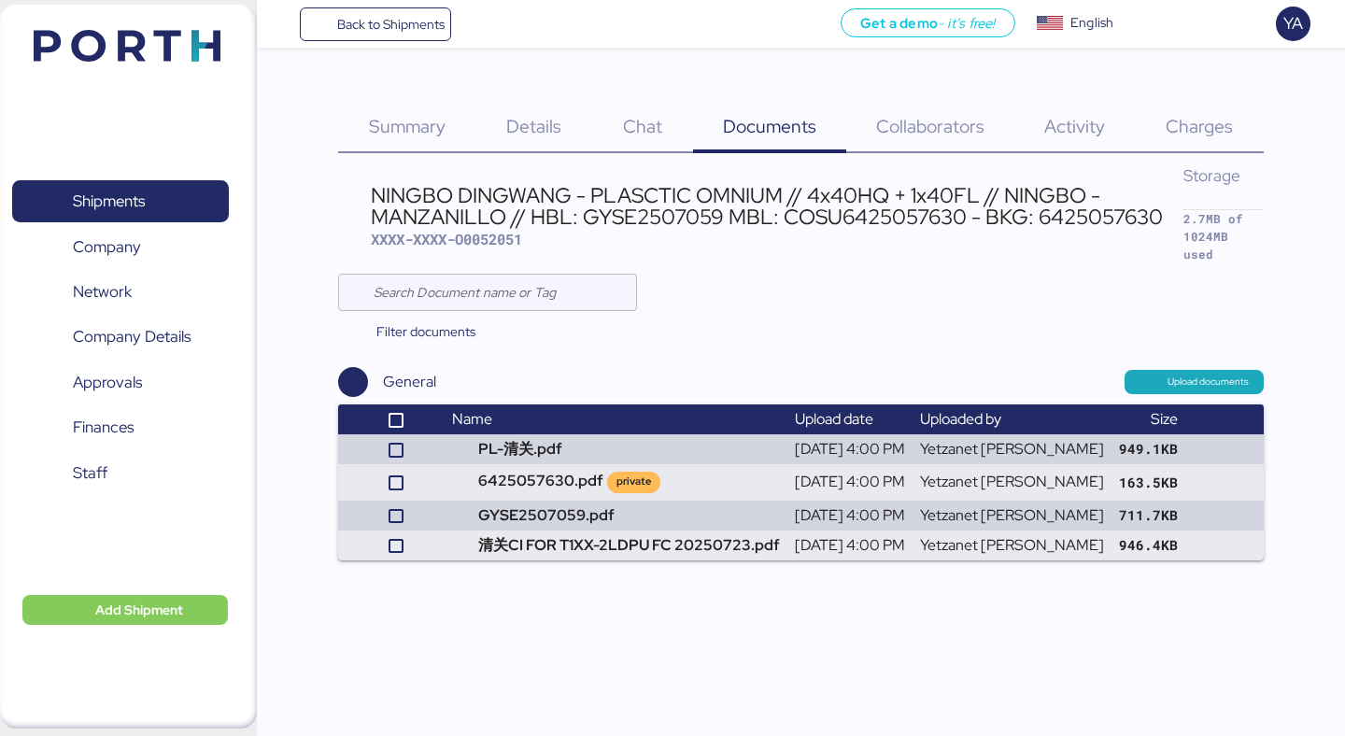
click at [1169, 107] on div "Charges 0" at bounding box center [1200, 116] width 128 height 76
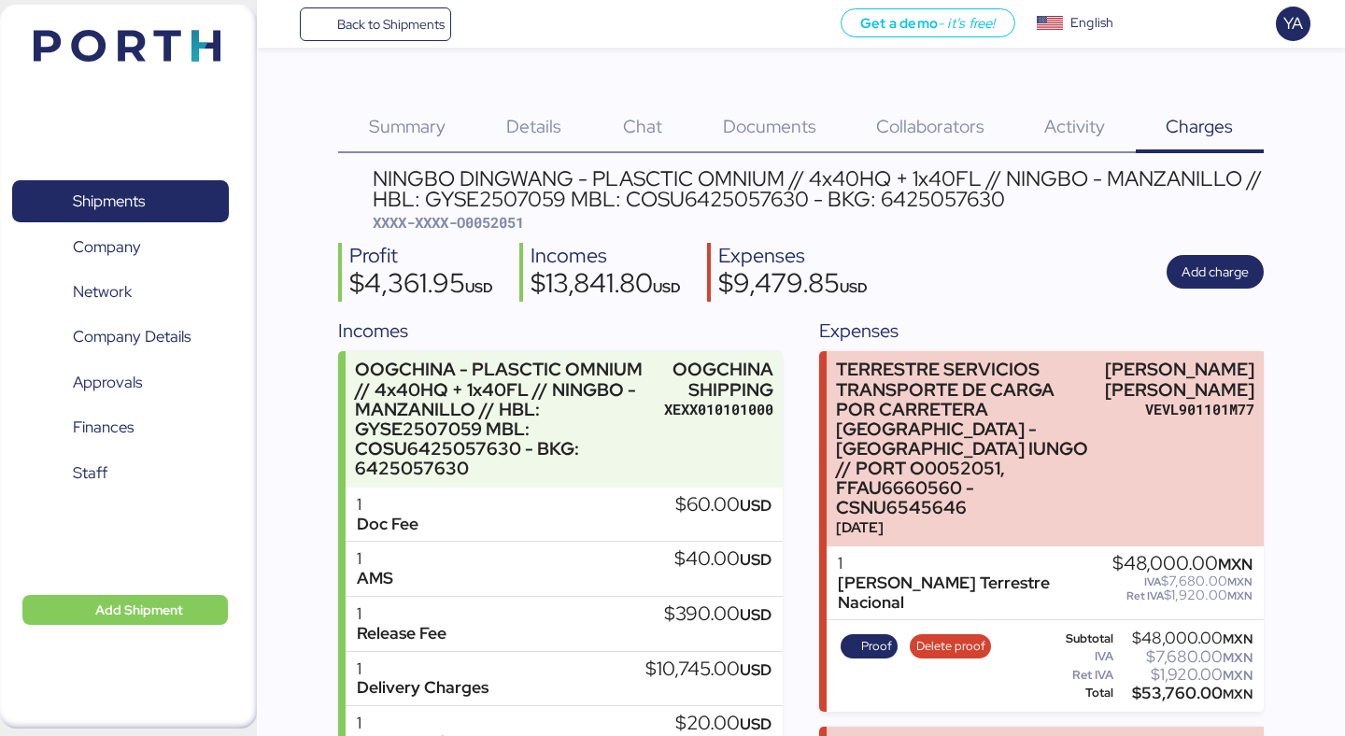
click at [1062, 132] on span "Activity" at bounding box center [1075, 126] width 61 height 24
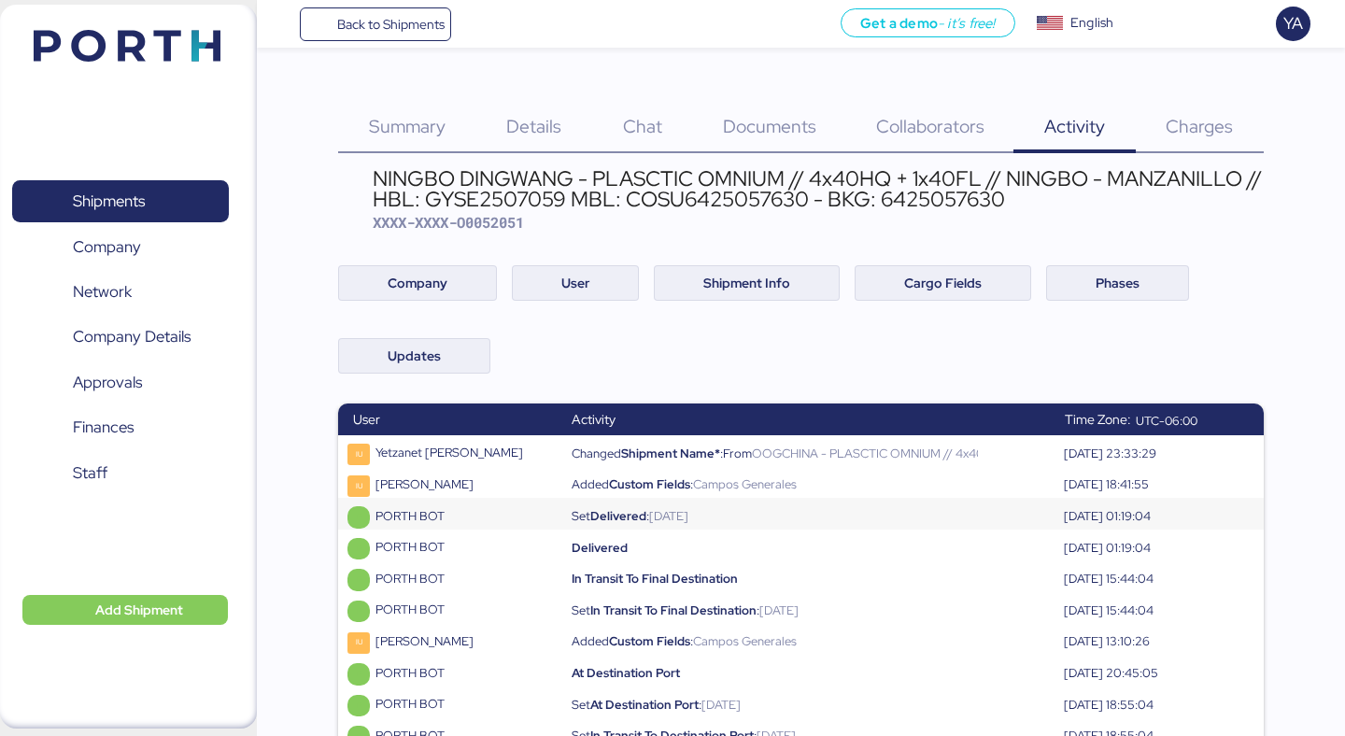
scroll to position [62, 0]
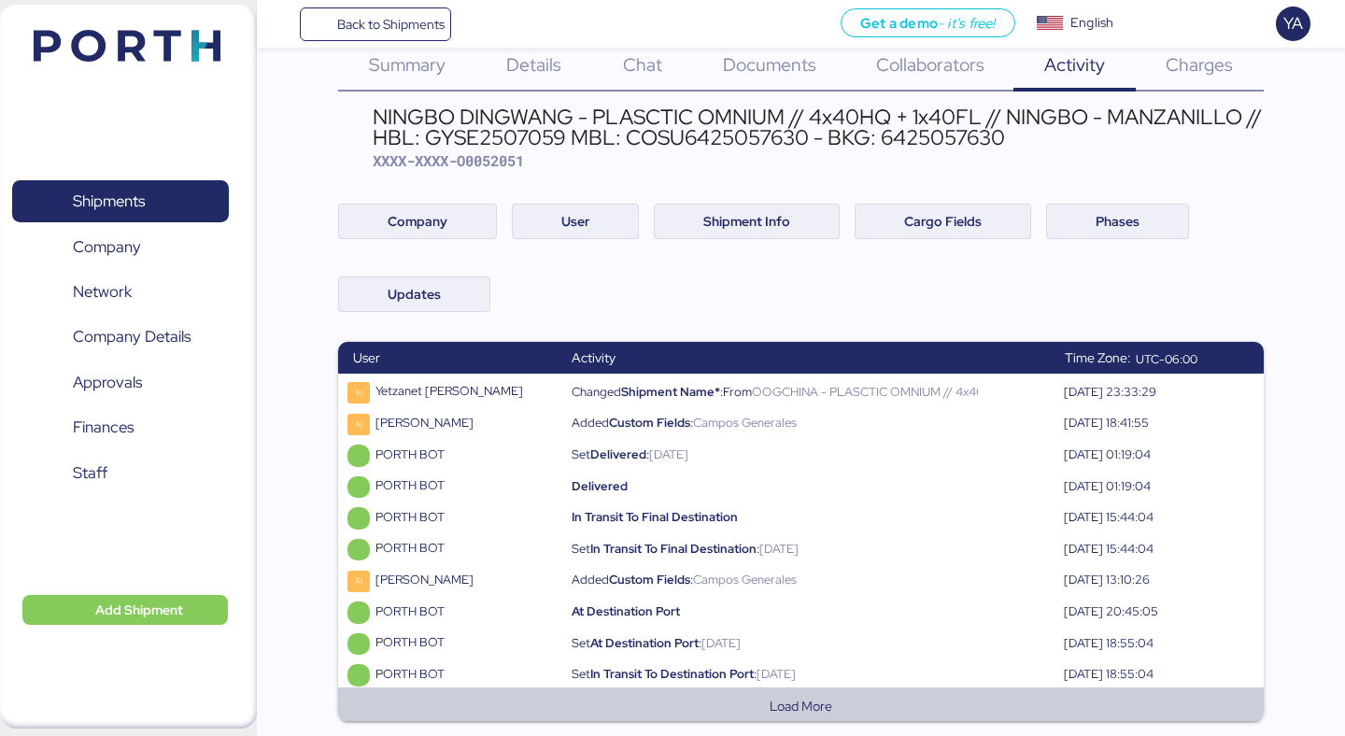
click at [793, 708] on button "Load More" at bounding box center [800, 706] width 895 height 22
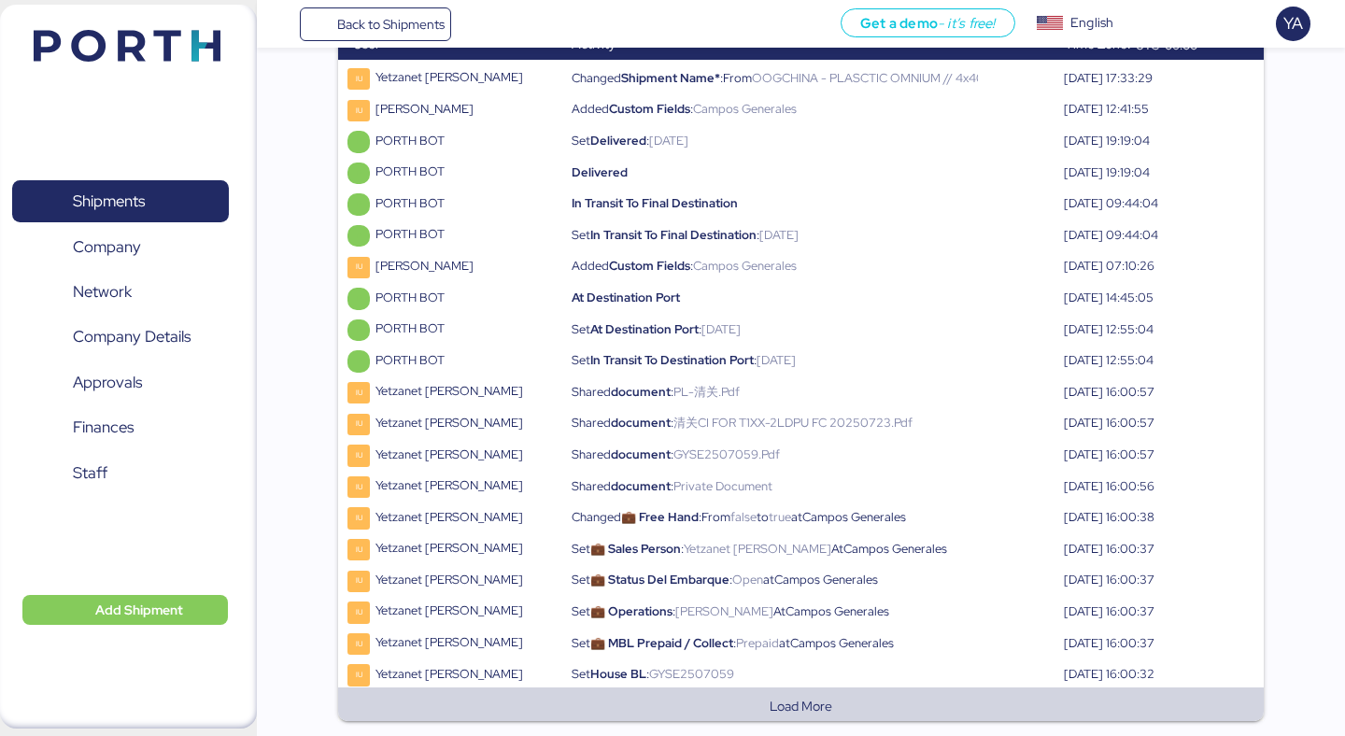
scroll to position [0, 0]
